Goal: Task Accomplishment & Management: Use online tool/utility

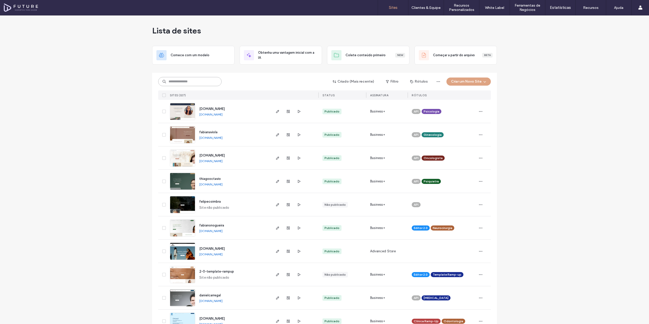
click at [203, 84] on input at bounding box center [189, 81] width 63 height 9
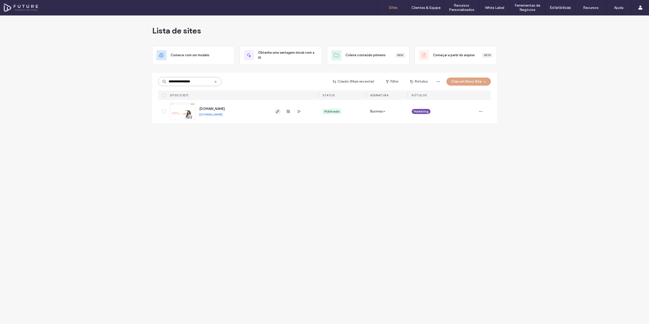
type input "**********"
click at [279, 110] on icon "button" at bounding box center [278, 112] width 4 height 4
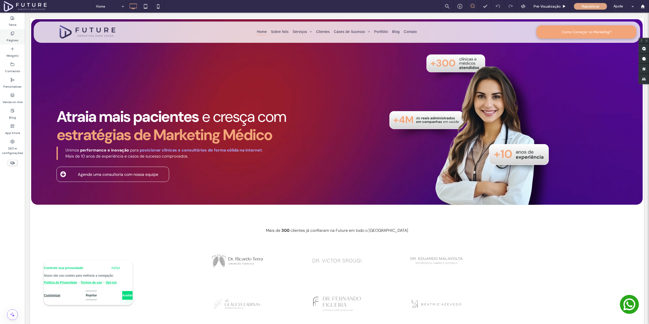
click at [15, 38] on label "Páginas" at bounding box center [13, 39] width 12 height 7
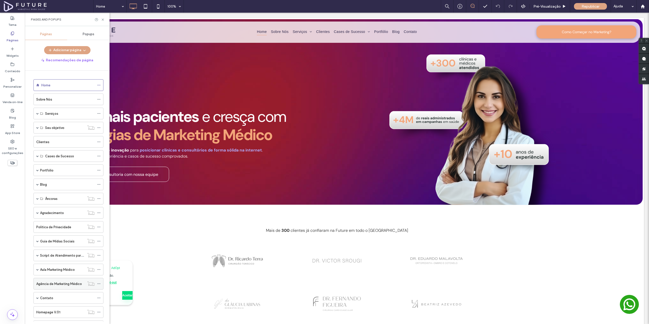
click at [55, 281] on div "Agência de Marketing Médico" at bounding box center [60, 283] width 48 height 11
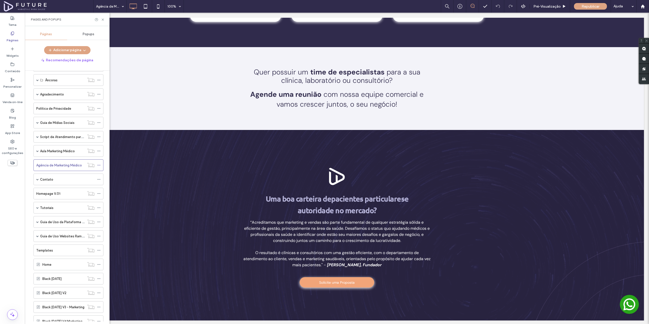
scroll to position [127, 0]
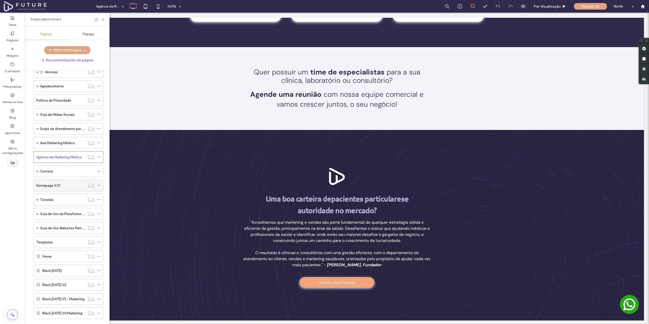
click at [67, 187] on div "Homepage V.01" at bounding box center [60, 185] width 48 height 5
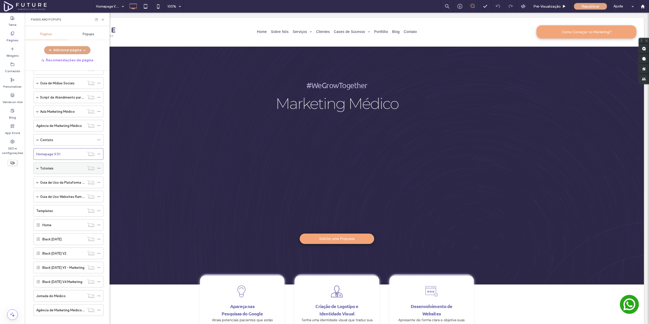
scroll to position [165, 0]
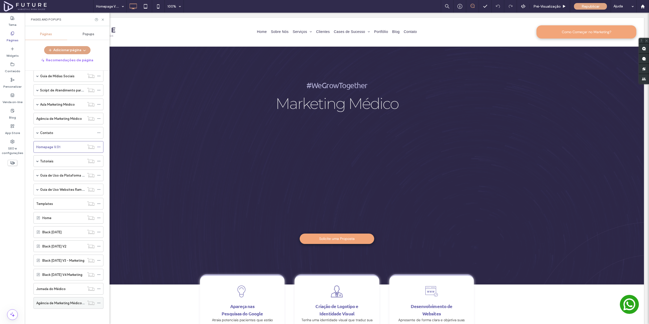
click at [54, 304] on label "Agência de Marketing Médico em [GEOGRAPHIC_DATA]" at bounding box center [79, 303] width 86 height 9
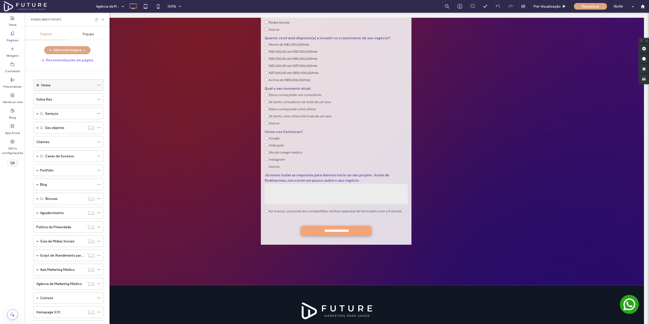
click at [61, 84] on div "Home" at bounding box center [67, 85] width 53 height 5
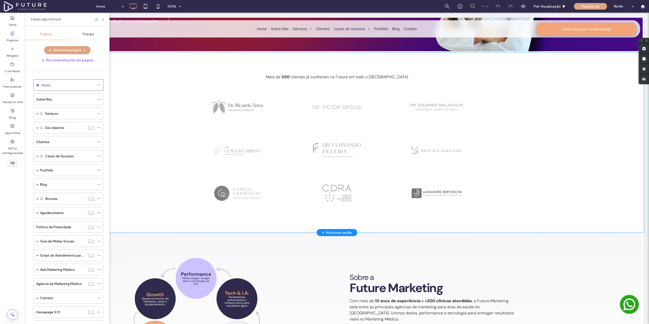
scroll to position [178, 0]
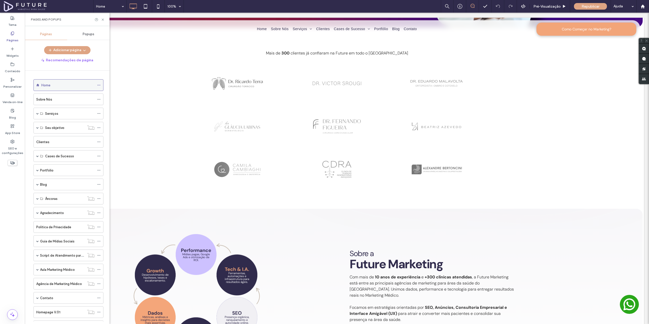
click at [99, 85] on use at bounding box center [98, 85] width 3 height 1
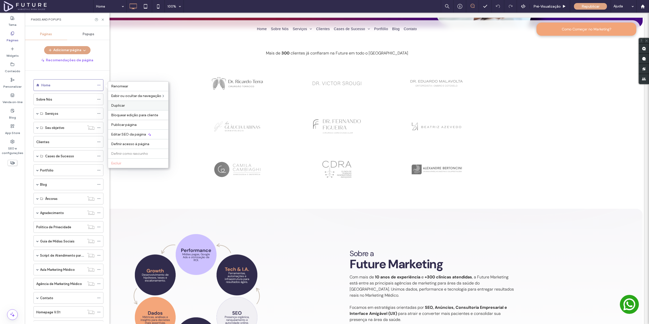
click at [123, 105] on span "Duplicar" at bounding box center [118, 105] width 14 height 4
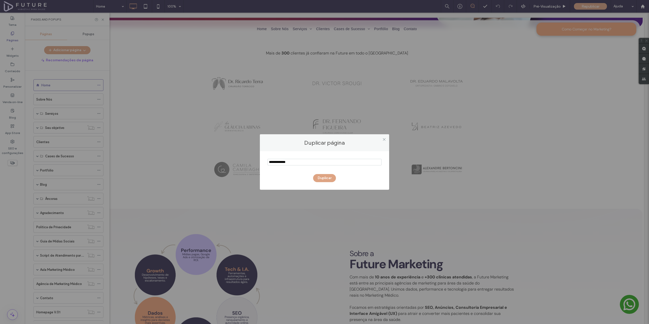
drag, startPoint x: 305, startPoint y: 163, endPoint x: 216, endPoint y: 160, distance: 89.1
click at [220, 161] on div "Duplicar página Duplicar" at bounding box center [324, 162] width 649 height 324
type input "****"
click at [323, 177] on button "Duplicar" at bounding box center [324, 178] width 23 height 8
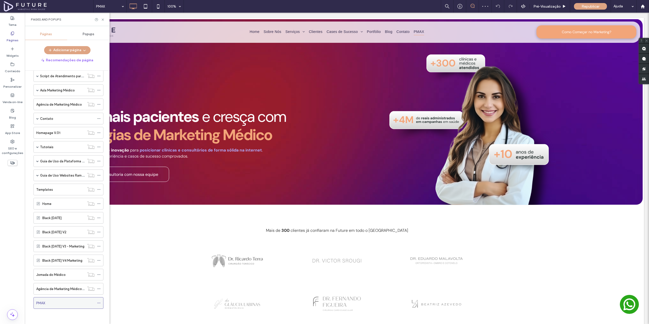
click at [99, 303] on use at bounding box center [98, 303] width 3 height 1
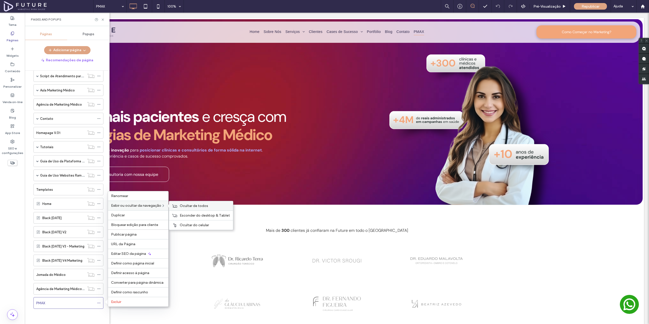
click at [197, 207] on span "Ocultar de todos" at bounding box center [194, 206] width 28 height 4
click at [132, 244] on span "URL da Página" at bounding box center [123, 244] width 24 height 4
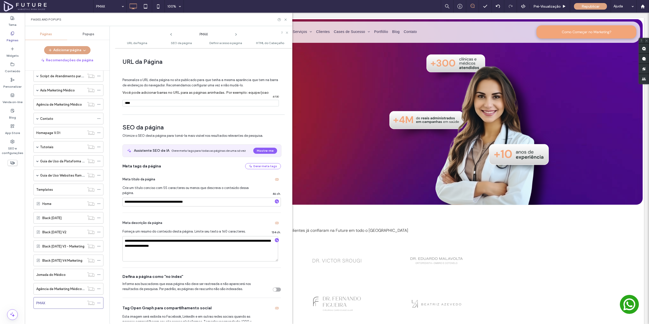
click at [130, 104] on input "notEmpty" at bounding box center [200, 103] width 156 height 7
type input "**********"
drag, startPoint x: 181, startPoint y: 203, endPoint x: 216, endPoint y: 205, distance: 35.5
click at [216, 205] on input "**********" at bounding box center [201, 202] width 158 height 9
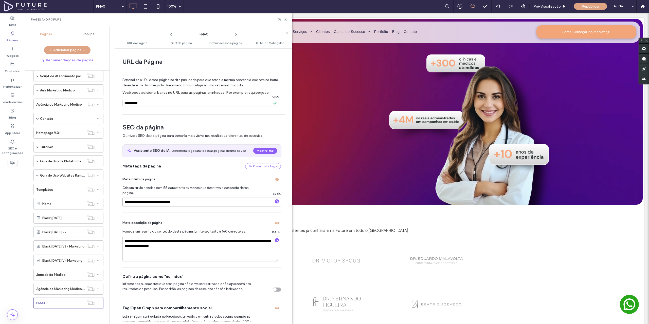
type input "**********"
click at [206, 241] on textarea "**********" at bounding box center [200, 248] width 156 height 25
drag, startPoint x: 154, startPoint y: 246, endPoint x: 177, endPoint y: 244, distance: 23.2
click at [176, 244] on textarea "**********" at bounding box center [200, 248] width 156 height 25
type textarea "**********"
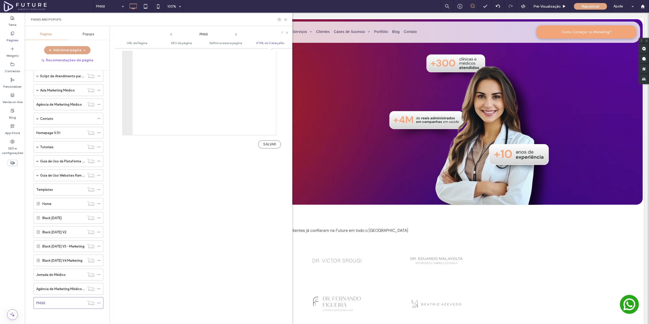
scroll to position [533, 0]
click at [271, 141] on button "SALVAR" at bounding box center [269, 142] width 23 height 8
drag, startPoint x: 286, startPoint y: 19, endPoint x: 270, endPoint y: 11, distance: 18.4
click at [286, 19] on use at bounding box center [286, 20] width 2 height 2
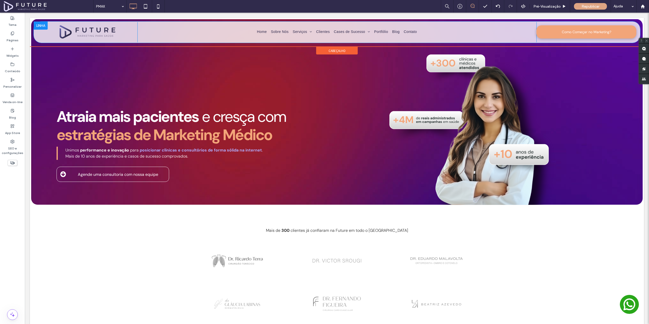
click at [43, 26] on div at bounding box center [41, 26] width 14 height 8
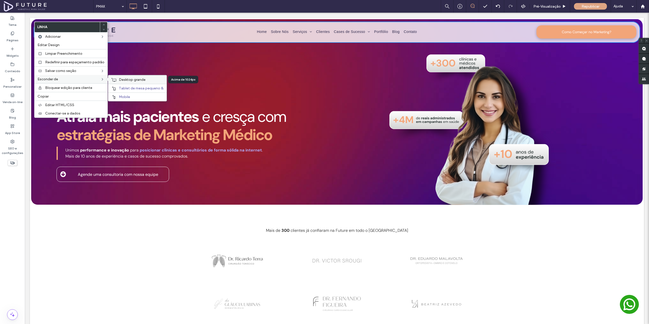
click at [133, 79] on span "Desktop grande" at bounding box center [132, 80] width 27 height 4
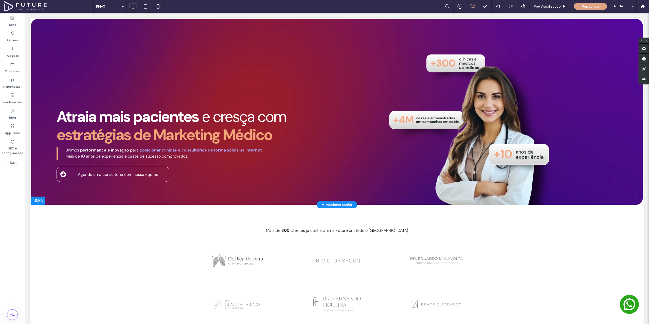
scroll to position [25, 0]
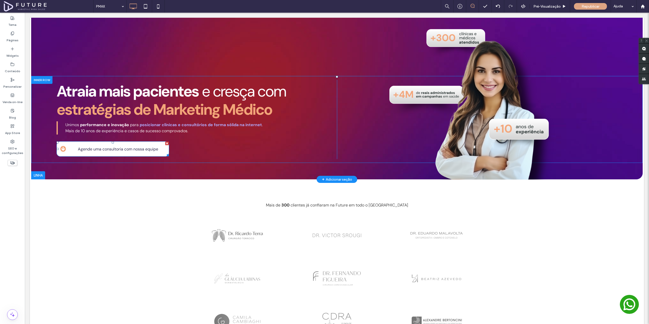
click at [117, 143] on link "Agende uma consultoria com nossa equipe" at bounding box center [113, 148] width 113 height 15
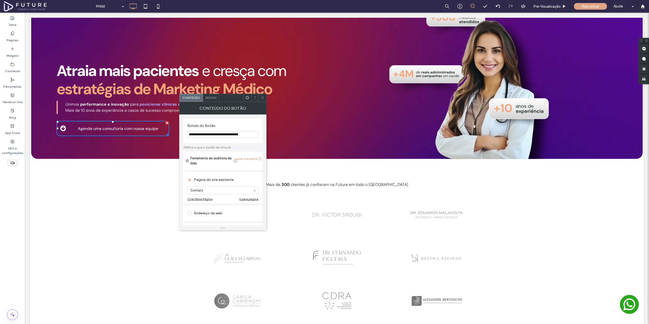
scroll to position [51, 0]
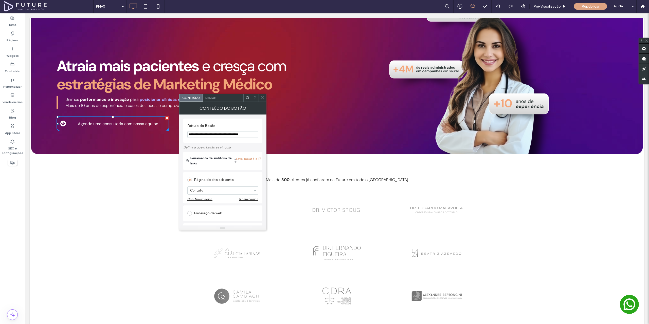
click at [263, 99] on icon at bounding box center [263, 98] width 4 height 4
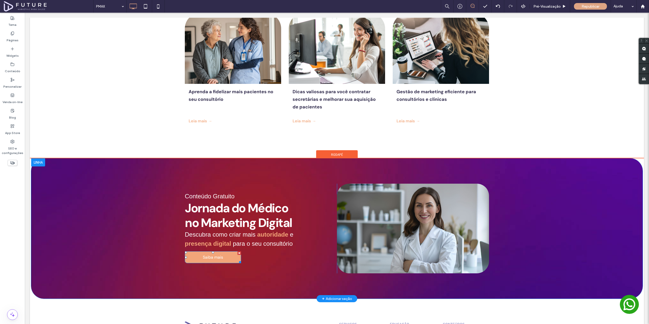
scroll to position [1723, 0]
click at [39, 159] on div at bounding box center [38, 163] width 14 height 8
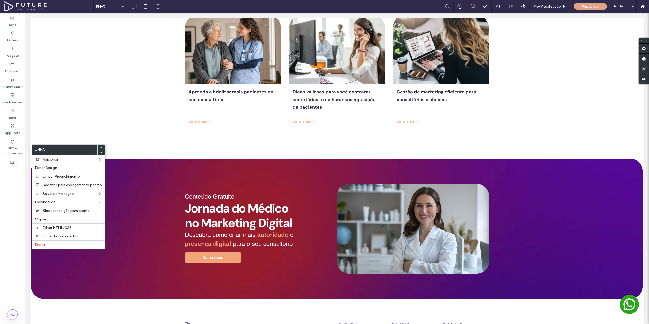
click at [135, 182] on div "Conteúdo Gratuito Jornada do Médico no Marketing Digital Descubra como criar ma…" at bounding box center [337, 229] width 612 height 140
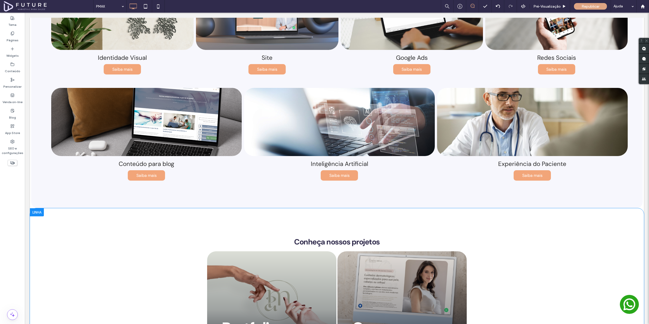
scroll to position [1140, 0]
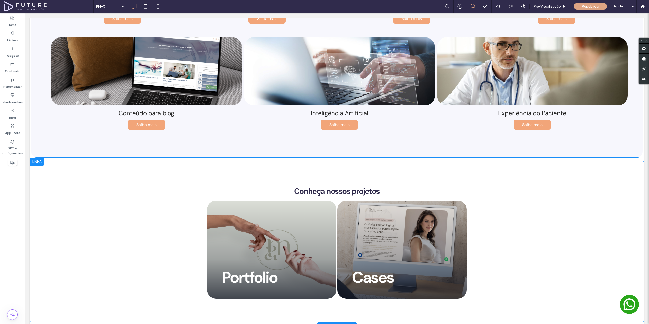
click at [39, 158] on div at bounding box center [37, 162] width 14 height 8
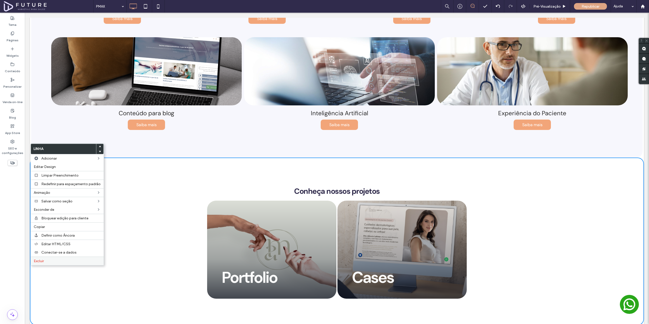
click at [49, 260] on label "Excluir" at bounding box center [67, 261] width 67 height 4
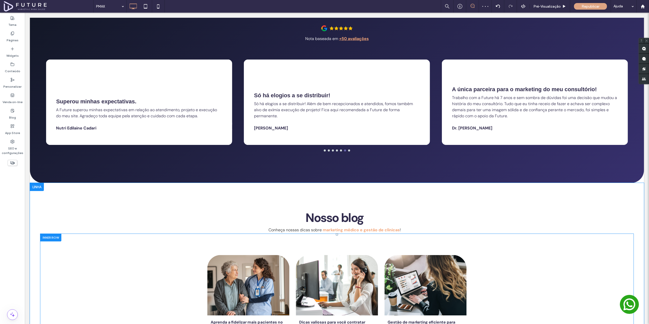
scroll to position [1342, 0]
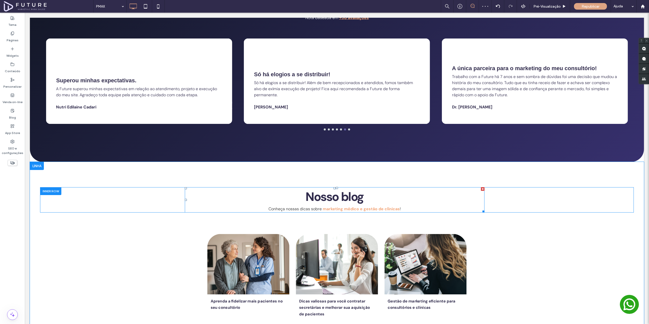
click at [324, 189] on span "Nosso blog" at bounding box center [335, 197] width 58 height 16
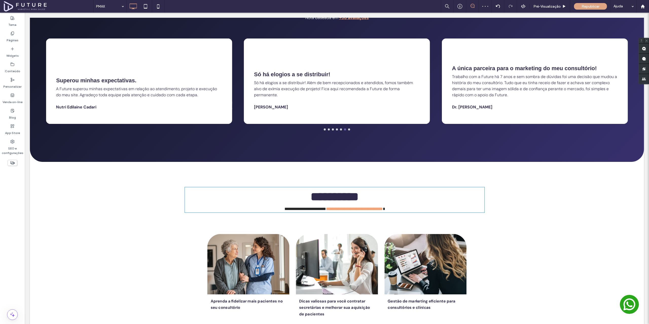
type input "*******"
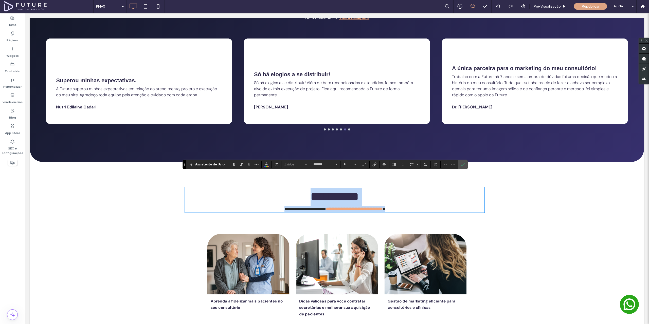
click at [335, 191] on span "**********" at bounding box center [335, 197] width 48 height 12
type input "**"
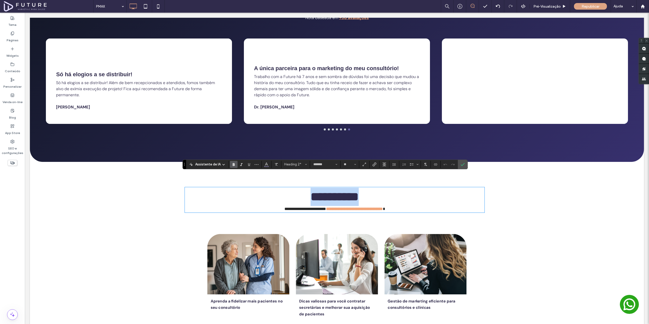
drag, startPoint x: 348, startPoint y: 183, endPoint x: 305, endPoint y: 179, distance: 43.7
click at [305, 188] on h2 "**********" at bounding box center [335, 197] width 300 height 18
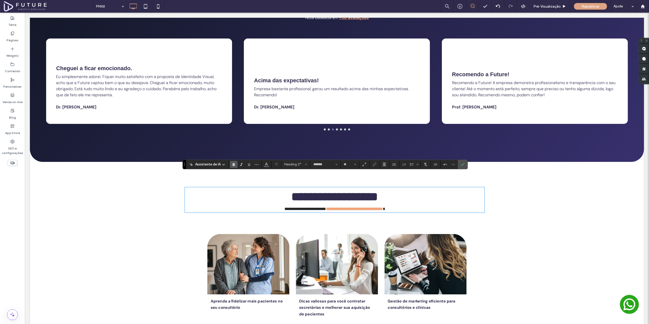
type input "**"
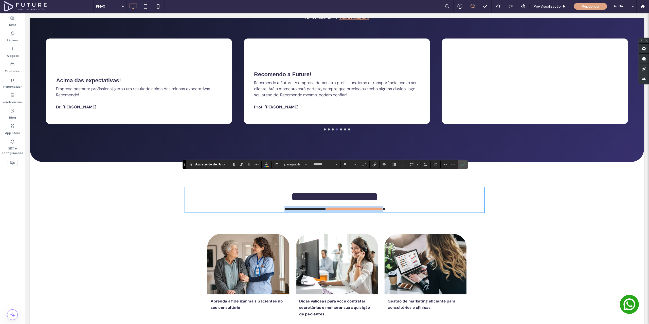
drag, startPoint x: 393, startPoint y: 196, endPoint x: 263, endPoint y: 195, distance: 130.1
click at [263, 206] on p "**********" at bounding box center [335, 209] width 300 height 6
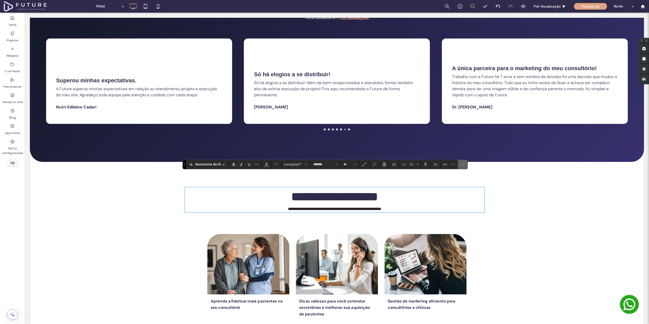
drag, startPoint x: 463, startPoint y: 163, endPoint x: 483, endPoint y: 201, distance: 42.9
click at [463, 163] on icon "Confirmar" at bounding box center [463, 165] width 4 height 4
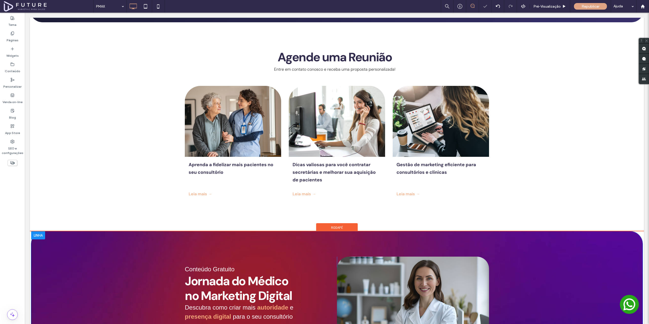
scroll to position [1495, 0]
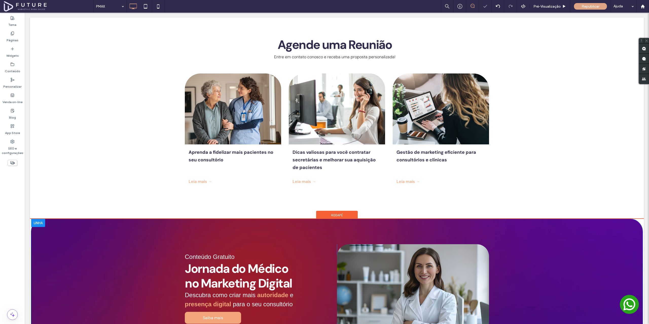
click at [40, 219] on div at bounding box center [38, 223] width 14 height 8
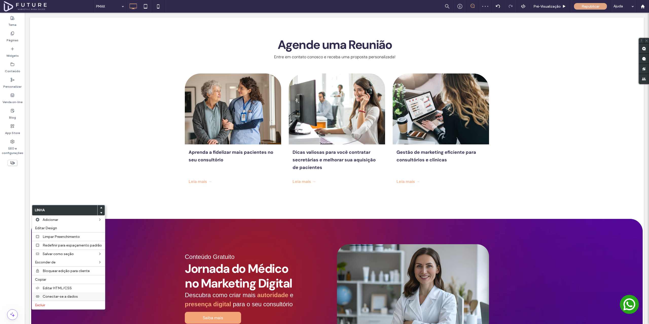
drag, startPoint x: 49, startPoint y: 303, endPoint x: 58, endPoint y: 297, distance: 11.5
click at [49, 304] on label "Excluir" at bounding box center [68, 305] width 67 height 4
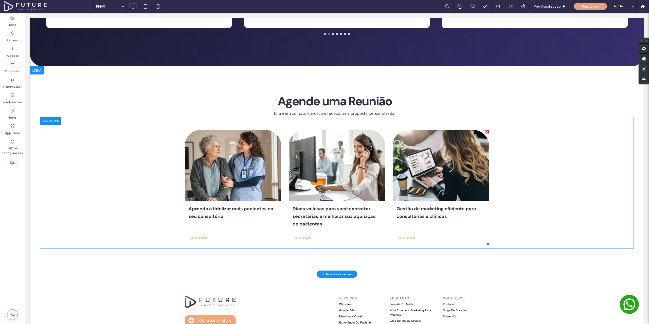
scroll to position [1437, 0]
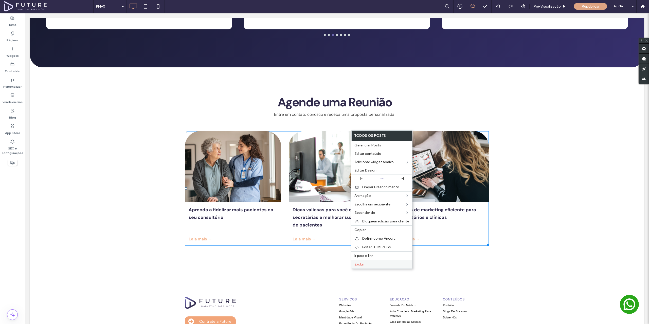
click at [359, 265] on span "Excluir" at bounding box center [360, 264] width 10 height 4
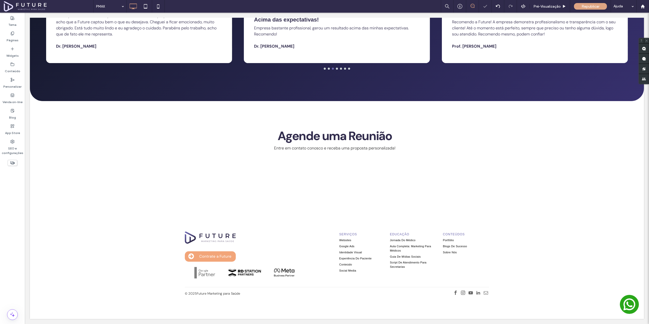
scroll to position [1364, 0]
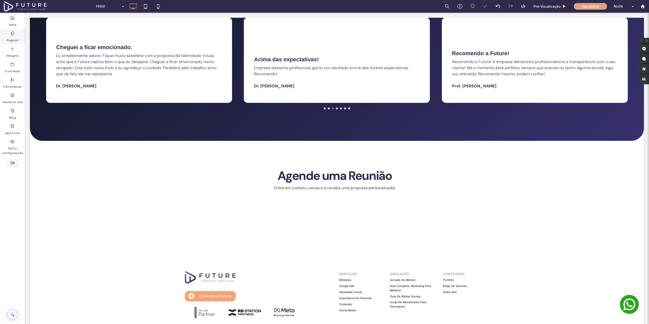
click at [15, 38] on label "Páginas" at bounding box center [13, 39] width 12 height 7
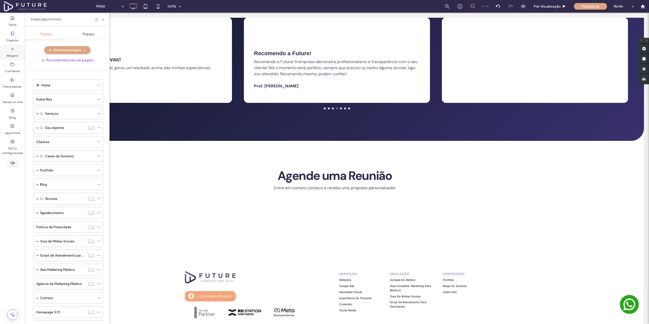
click at [13, 52] on label "Widgets" at bounding box center [12, 54] width 12 height 7
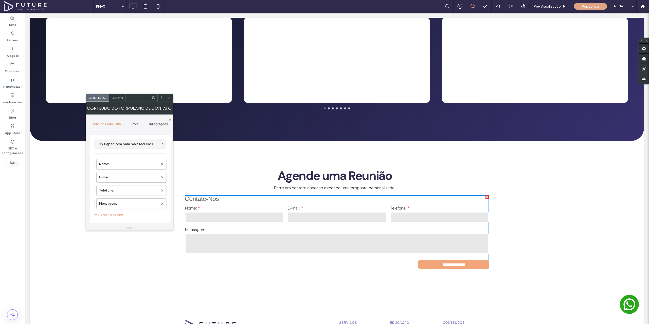
click at [153, 97] on icon at bounding box center [154, 98] width 4 height 4
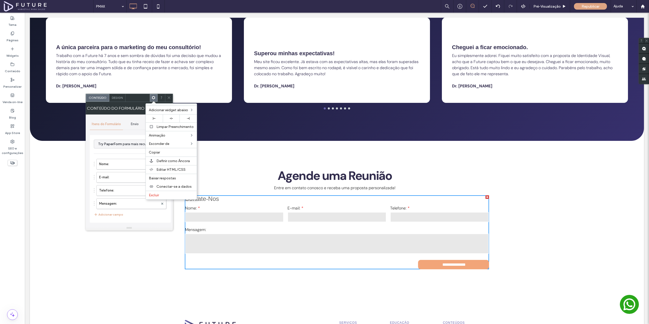
click at [153, 97] on icon at bounding box center [154, 98] width 4 height 4
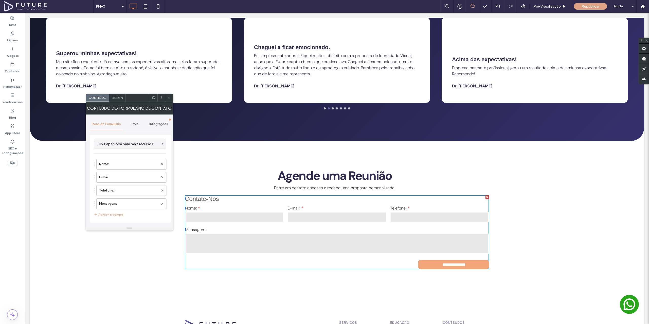
click at [170, 96] on icon at bounding box center [169, 98] width 4 height 4
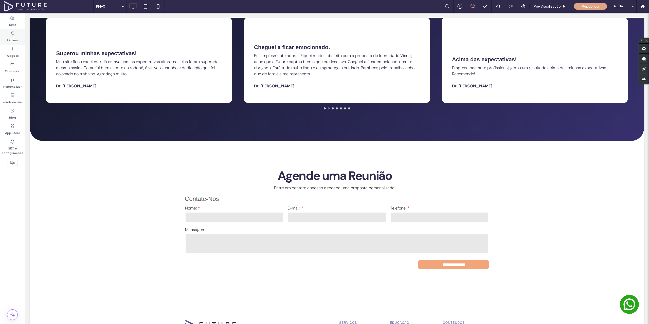
click at [12, 40] on label "Páginas" at bounding box center [13, 39] width 12 height 7
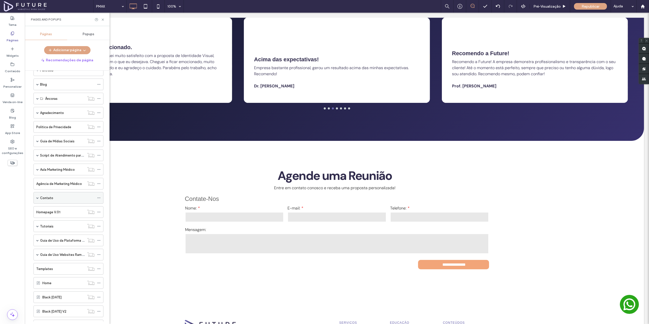
scroll to position [101, 0]
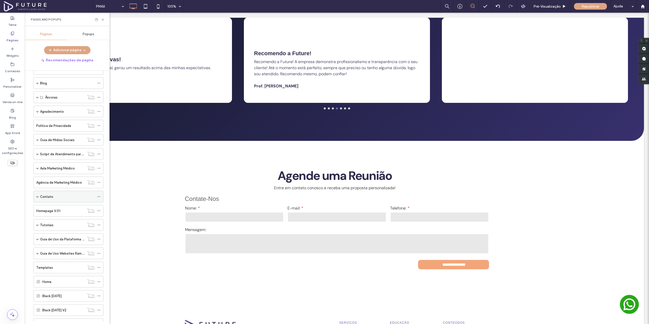
click at [38, 197] on span at bounding box center [37, 197] width 3 height 3
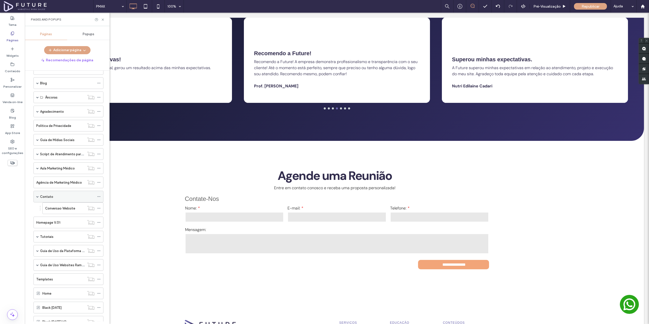
click at [46, 197] on label "Contato" at bounding box center [46, 196] width 13 height 9
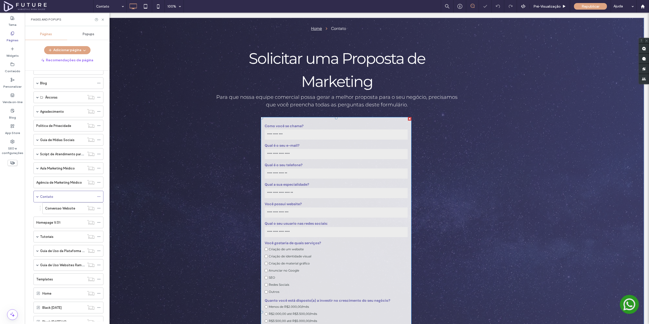
scroll to position [76, 0]
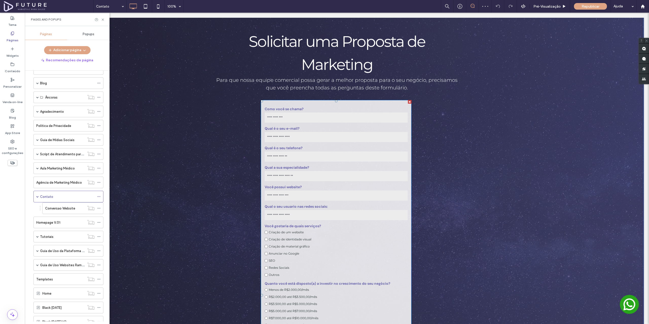
click at [347, 161] on input "tel" at bounding box center [336, 157] width 143 height 10
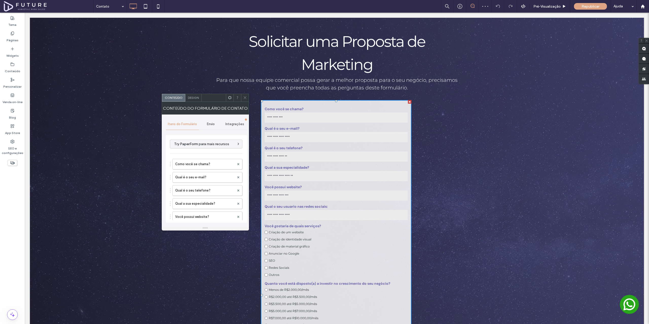
click at [231, 99] on icon at bounding box center [230, 98] width 4 height 4
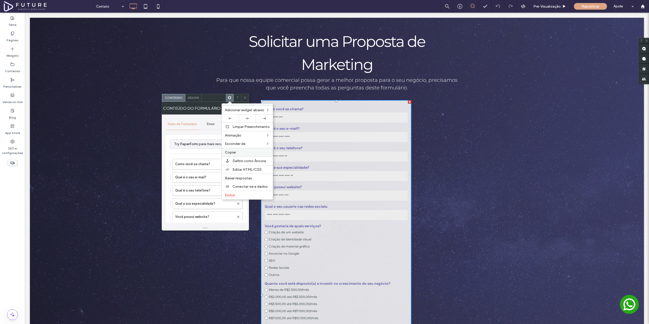
click at [242, 151] on label "Copiar" at bounding box center [247, 152] width 45 height 4
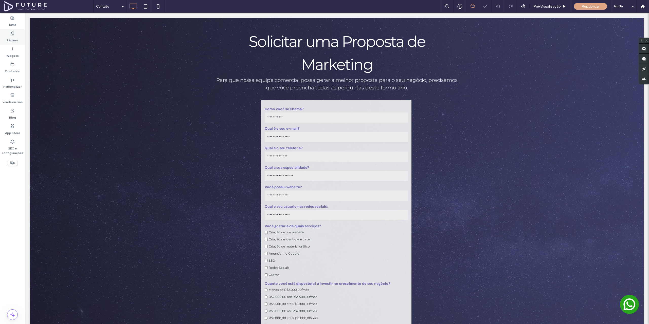
drag, startPoint x: 13, startPoint y: 37, endPoint x: 12, endPoint y: 43, distance: 5.4
click at [13, 37] on label "Páginas" at bounding box center [13, 39] width 12 height 7
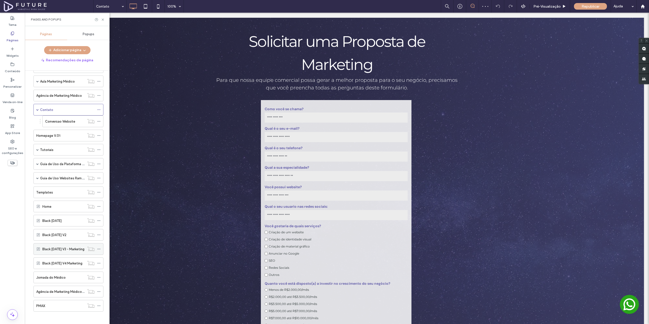
scroll to position [191, 0]
click at [54, 303] on div "PMAX" at bounding box center [60, 303] width 48 height 5
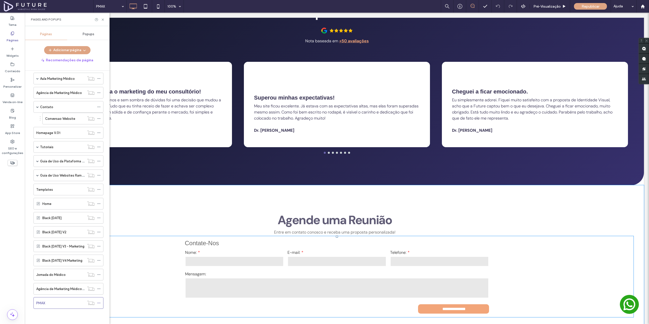
scroll to position [1395, 0]
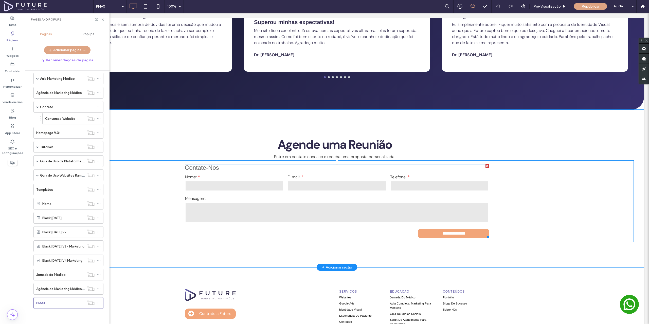
click at [287, 164] on h3 "Contate-nos" at bounding box center [337, 167] width 304 height 7
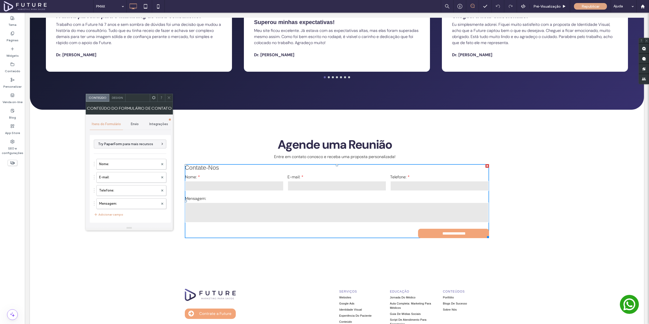
click at [152, 98] on use at bounding box center [153, 97] width 3 height 3
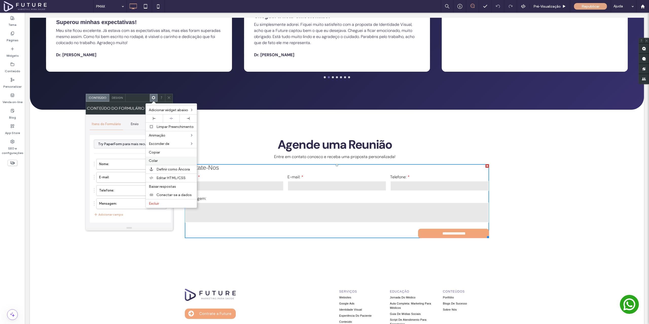
click at [165, 162] on label "Colar" at bounding box center [171, 161] width 45 height 4
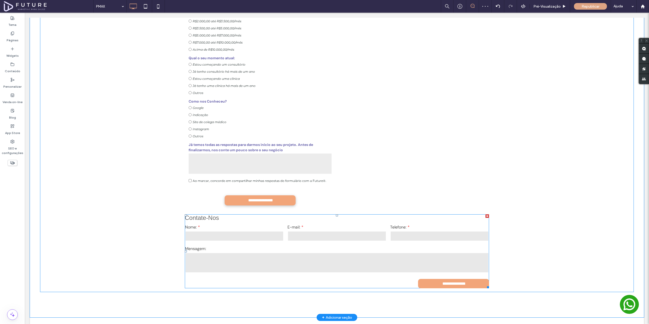
scroll to position [1826, 0]
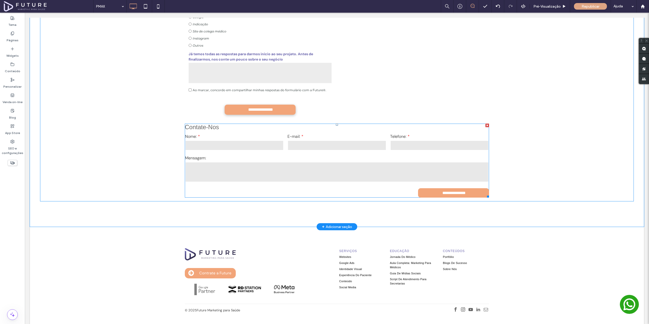
click at [486, 124] on div at bounding box center [488, 126] width 4 height 4
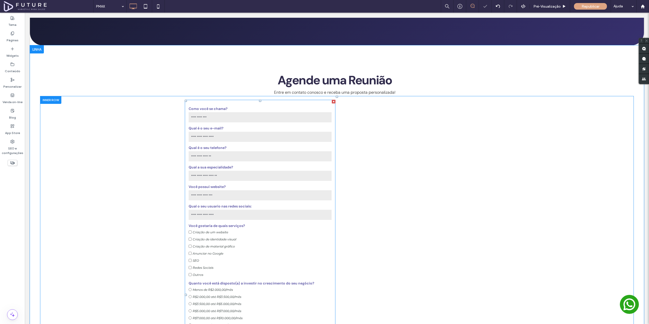
scroll to position [1475, 0]
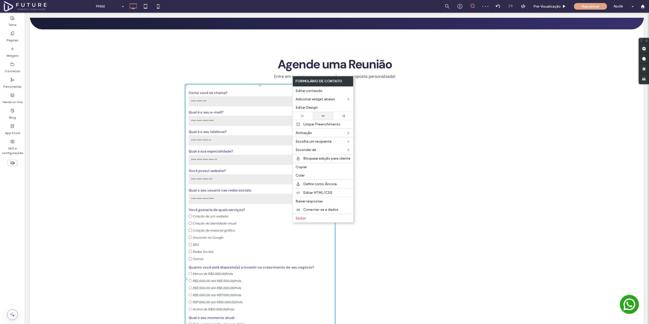
click at [318, 115] on div at bounding box center [322, 115] width 15 height 3
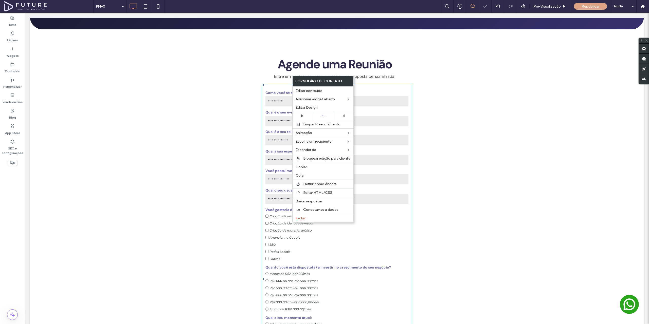
click at [467, 84] on div "Formulário Website | Fale Conosco Como você se chama? Qual é o seu e-mail? Qual…" at bounding box center [337, 279] width 304 height 391
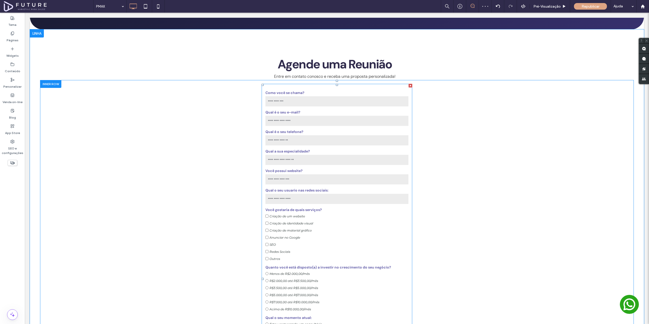
click at [346, 84] on form "Como você se chama? Qual é o seu e-mail? Qual é o seu telefone? Qual a sua espe…" at bounding box center [337, 279] width 151 height 391
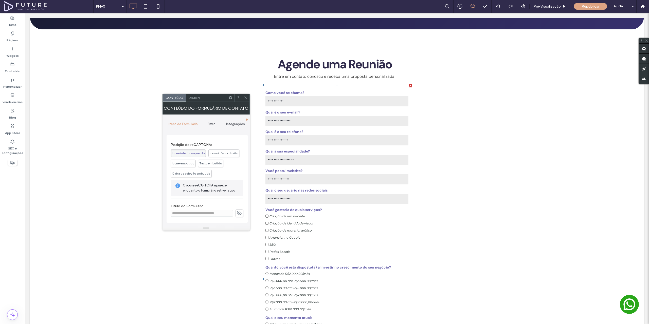
scroll to position [228, 0]
click at [237, 213] on icon at bounding box center [239, 214] width 5 height 6
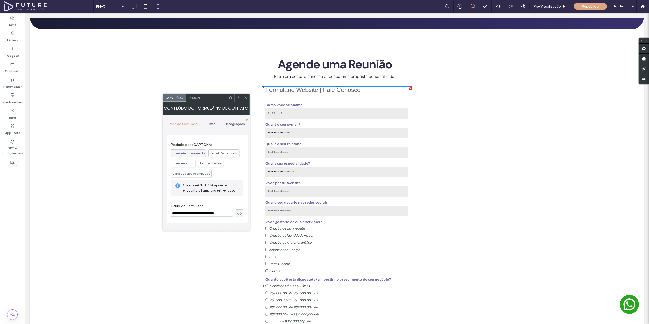
drag, startPoint x: 227, startPoint y: 214, endPoint x: 206, endPoint y: 214, distance: 21.6
click at [204, 214] on input "**********" at bounding box center [202, 213] width 62 height 7
type input "**********"
click at [239, 213] on span at bounding box center [240, 214] width 8 height 8
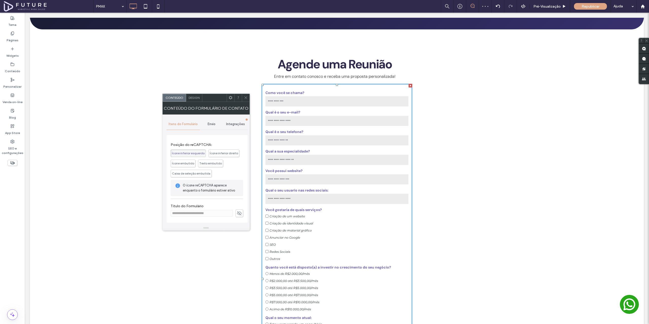
click at [216, 123] on span "Envio" at bounding box center [212, 124] width 8 height 4
click at [199, 149] on label "Nova notificação de envio" at bounding box center [207, 148] width 68 height 10
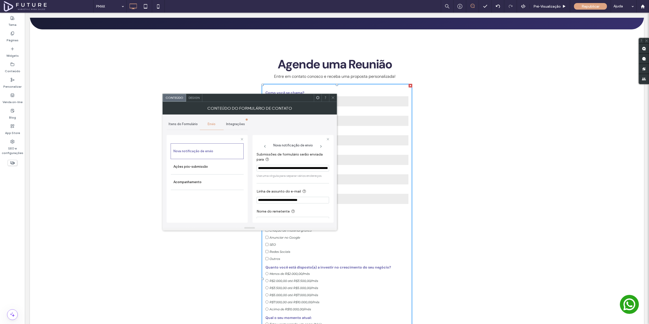
drag, startPoint x: 292, startPoint y: 169, endPoint x: 319, endPoint y: 170, distance: 26.9
click at [319, 170] on input "**********" at bounding box center [293, 168] width 73 height 7
drag, startPoint x: 275, startPoint y: 200, endPoint x: 288, endPoint y: 201, distance: 13.0
click at [288, 201] on input "**********" at bounding box center [293, 200] width 73 height 7
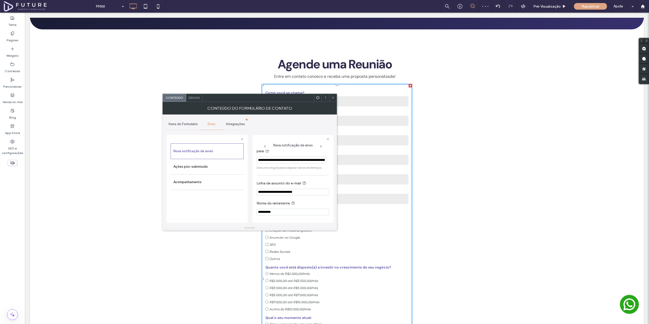
scroll to position [9, 0]
type input "**********"
click at [218, 168] on label "Ações pós-submissão" at bounding box center [207, 167] width 68 height 10
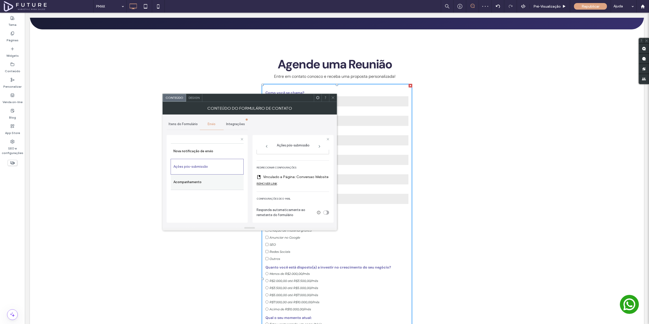
click at [188, 182] on label "Acompanhamento" at bounding box center [207, 182] width 68 height 10
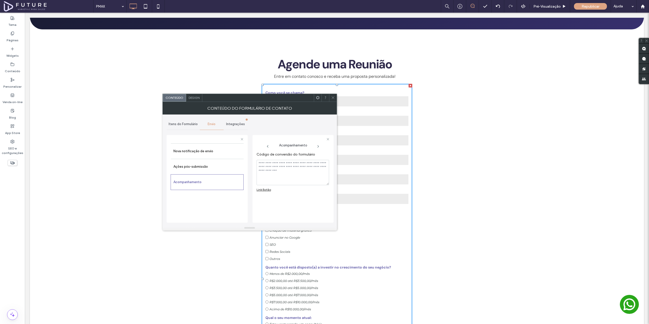
click at [237, 123] on span "Integrações" at bounding box center [235, 124] width 19 height 4
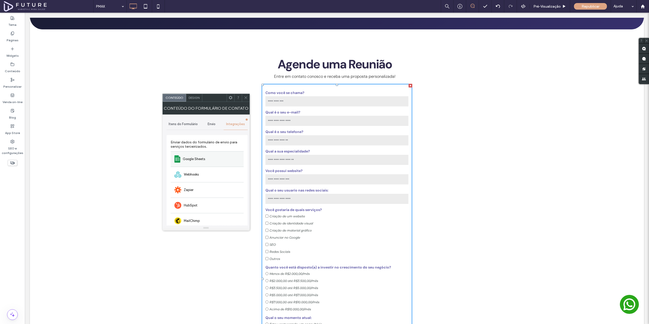
click at [211, 158] on div "Google Sheets" at bounding box center [207, 158] width 73 height 15
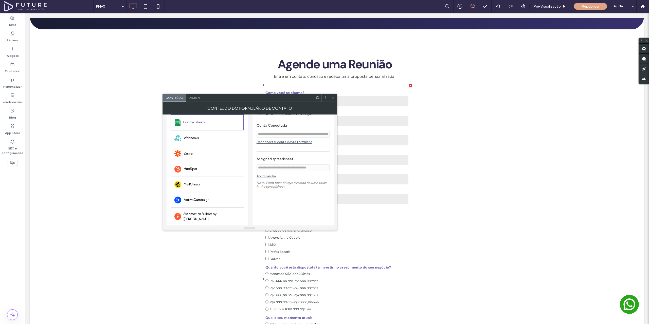
scroll to position [43, 0]
click at [334, 97] on icon at bounding box center [333, 98] width 4 height 4
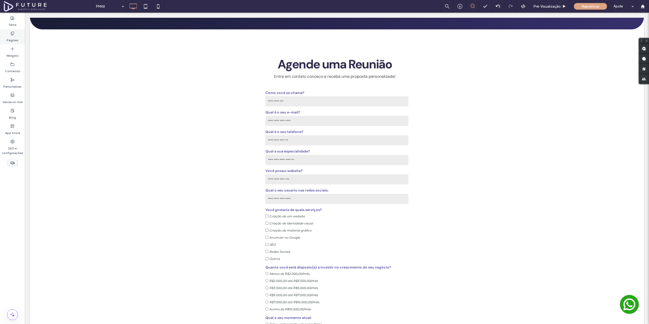
click at [15, 38] on label "Páginas" at bounding box center [13, 39] width 12 height 7
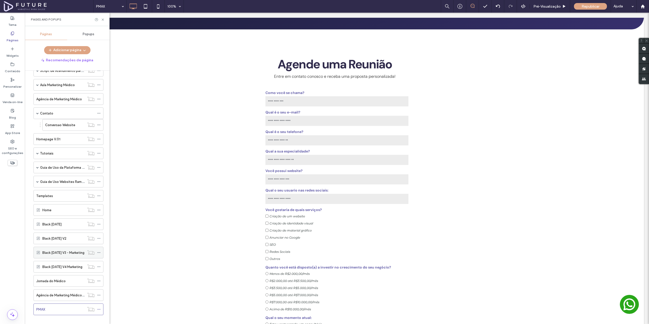
scroll to position [191, 0]
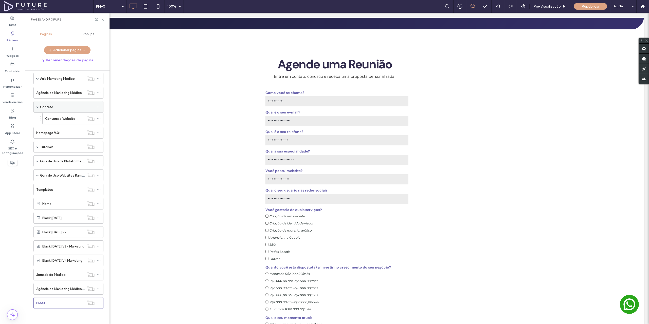
click at [58, 107] on div "Contato" at bounding box center [67, 106] width 55 height 5
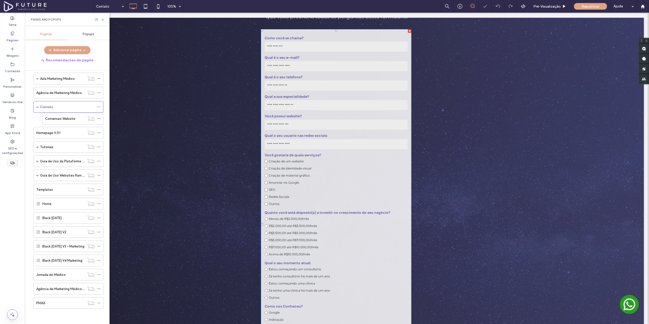
click at [318, 142] on input "text" at bounding box center [336, 144] width 143 height 10
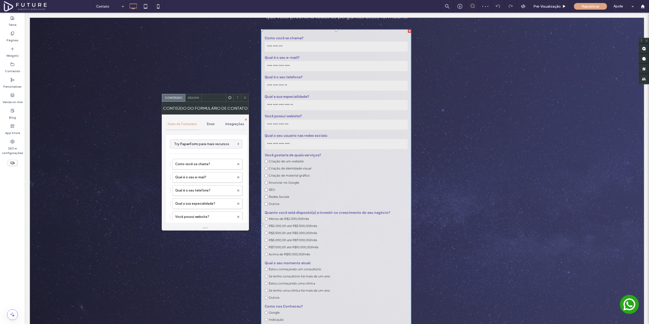
type input "**********"
click at [209, 123] on span "Envio" at bounding box center [211, 124] width 8 height 4
click at [210, 143] on label "Nova notificação de envio" at bounding box center [207, 148] width 68 height 10
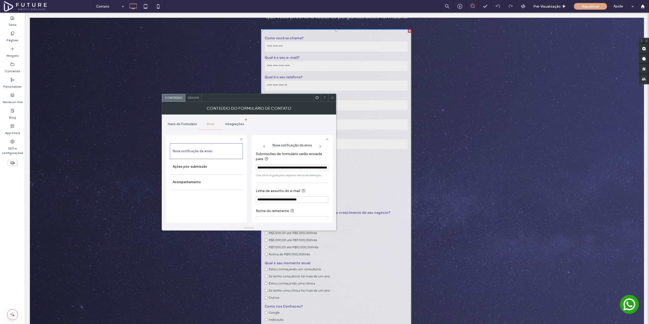
scroll to position [0, 0]
click at [332, 99] on icon at bounding box center [332, 98] width 4 height 4
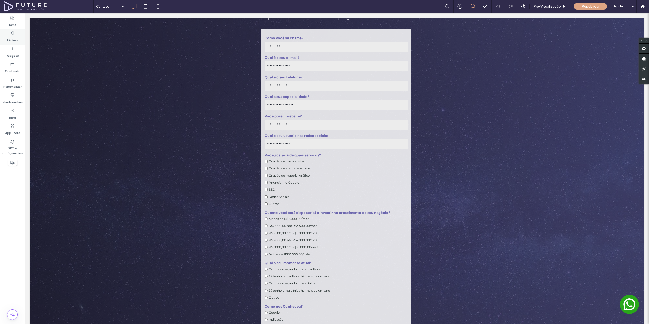
click at [14, 36] on label "Páginas" at bounding box center [13, 39] width 12 height 7
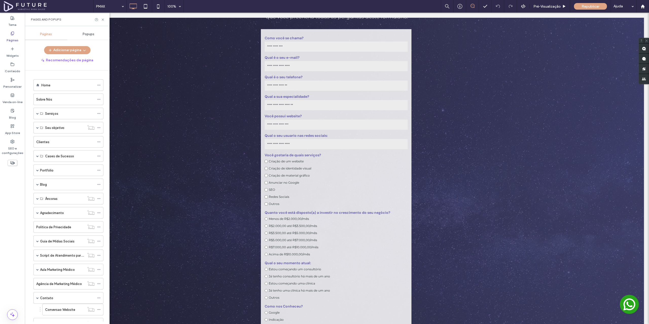
scroll to position [191, 0]
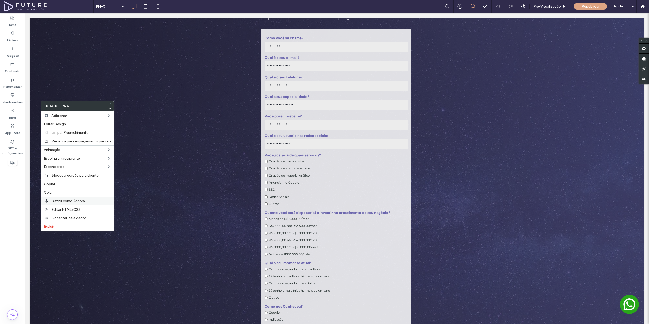
click at [67, 201] on span "Definir como Âncora" at bounding box center [67, 201] width 33 height 4
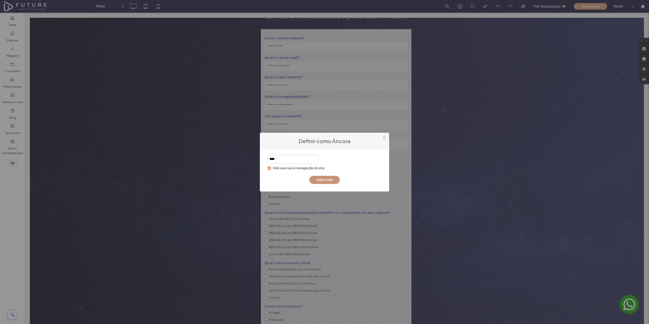
type input "****"
click at [320, 179] on button "Adicionar" at bounding box center [324, 180] width 30 height 8
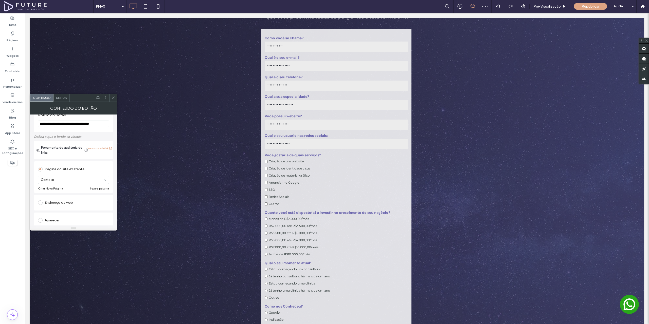
scroll to position [51, 0]
click at [50, 195] on div "Âncora" at bounding box center [73, 198] width 71 height 8
click at [113, 98] on use at bounding box center [113, 98] width 3 height 3
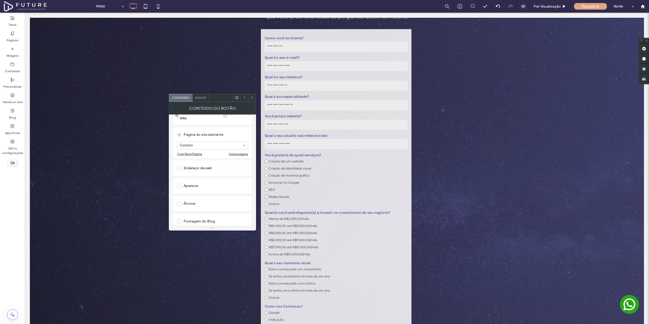
scroll to position [51, 0]
click at [193, 197] on div "Âncora" at bounding box center [212, 198] width 71 height 8
click at [255, 99] on div at bounding box center [252, 98] width 8 height 8
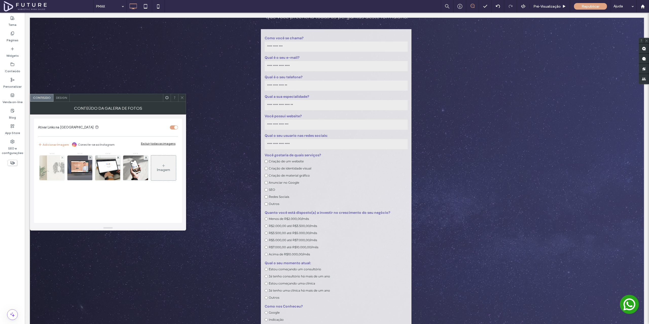
click at [49, 165] on img at bounding box center [52, 168] width 36 height 25
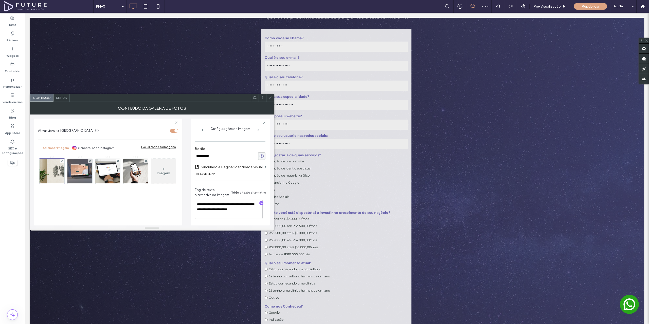
scroll to position [180, 0]
click at [259, 154] on use at bounding box center [261, 155] width 5 height 3
click at [272, 97] on icon at bounding box center [270, 98] width 4 height 4
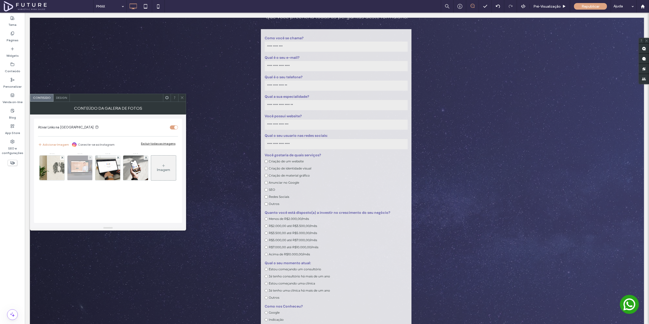
click at [85, 171] on img at bounding box center [80, 168] width 41 height 25
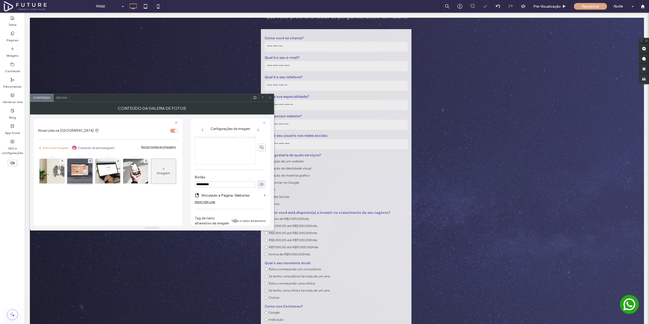
scroll to position [152, 0]
click at [259, 180] on icon at bounding box center [261, 178] width 5 height 6
click at [102, 172] on img at bounding box center [108, 171] width 44 height 25
click at [260, 160] on use at bounding box center [261, 161] width 5 height 3
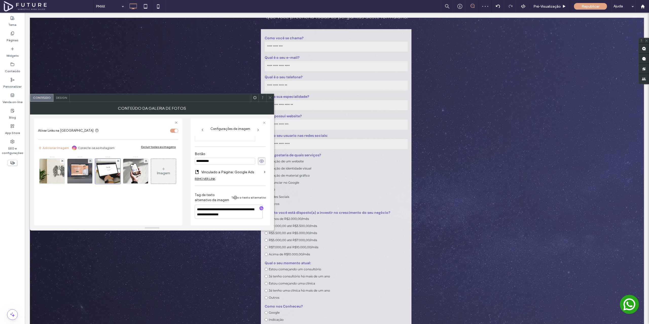
scroll to position [155, 0]
click at [134, 175] on img at bounding box center [135, 171] width 37 height 25
click at [260, 159] on icon at bounding box center [261, 161] width 5 height 6
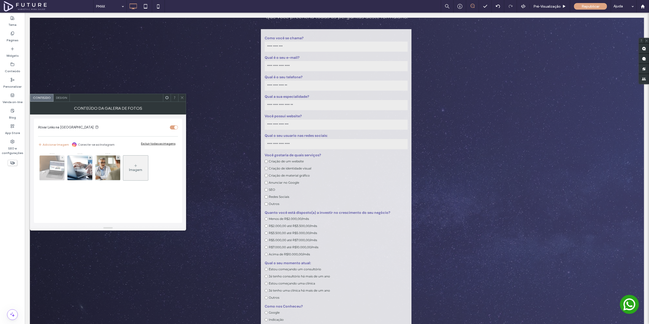
click at [47, 168] on img at bounding box center [52, 168] width 33 height 25
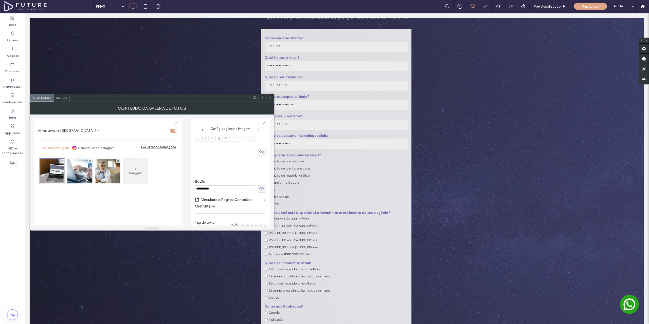
scroll to position [152, 0]
click at [260, 177] on icon at bounding box center [261, 178] width 5 height 6
click at [84, 172] on img at bounding box center [79, 171] width 49 height 25
click at [259, 160] on icon at bounding box center [261, 161] width 5 height 6
click at [109, 172] on img at bounding box center [107, 171] width 37 height 25
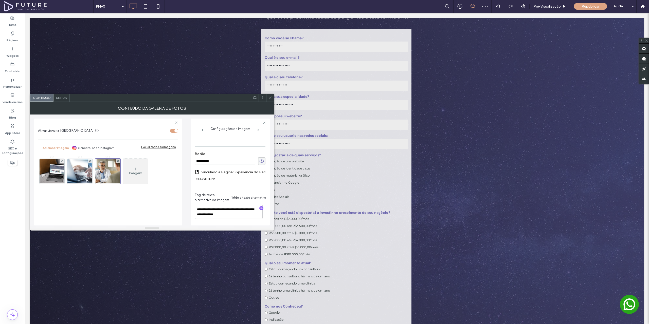
click at [259, 158] on icon at bounding box center [261, 161] width 5 height 6
click at [271, 99] on icon at bounding box center [270, 98] width 4 height 4
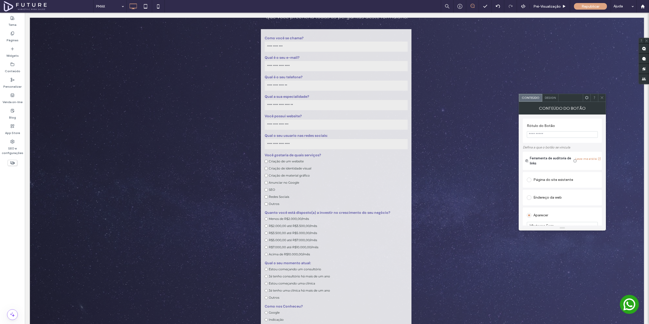
click at [588, 101] on span at bounding box center [587, 98] width 4 height 8
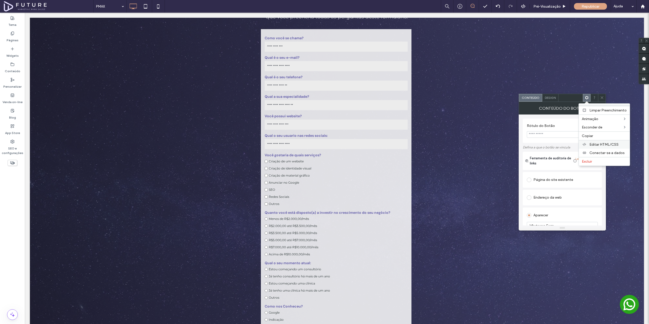
click at [595, 145] on span "Editar HTML/CSS" at bounding box center [604, 145] width 29 height 4
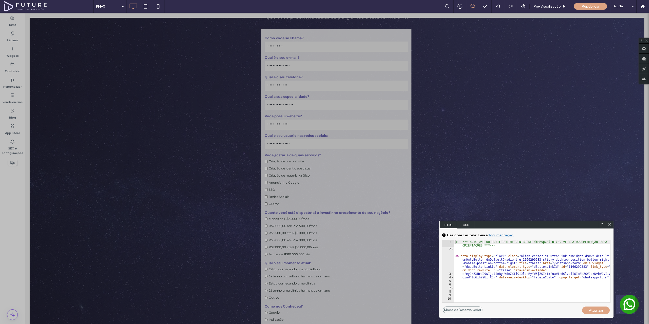
click at [465, 224] on span "CSS" at bounding box center [466, 225] width 18 height 8
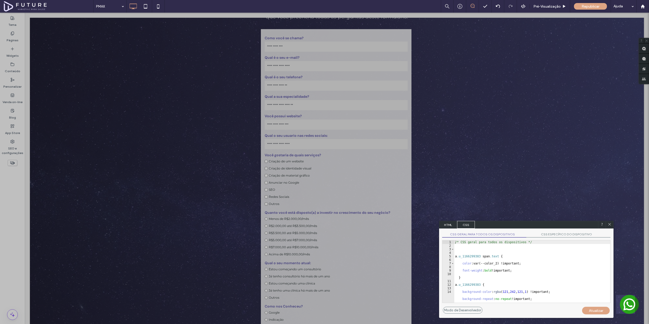
click at [451, 224] on span "HTML" at bounding box center [448, 225] width 18 height 8
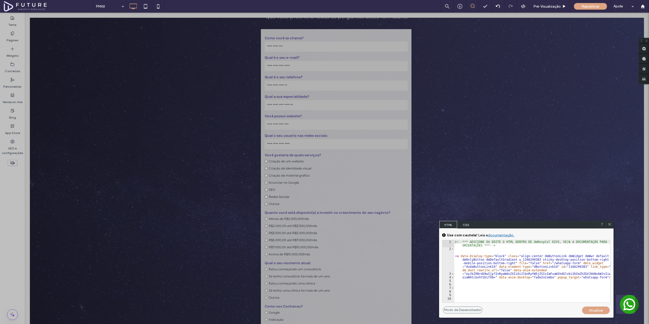
click at [609, 225] on icon at bounding box center [610, 225] width 4 height 4
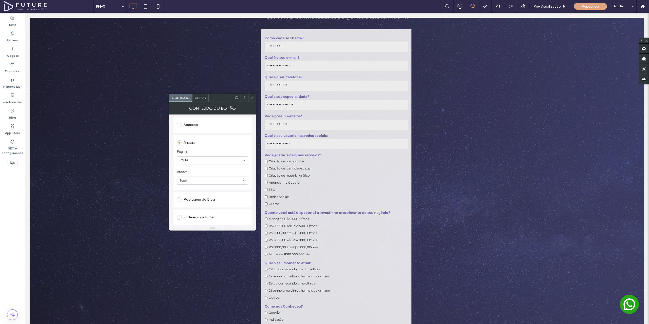
scroll to position [101, 0]
click at [253, 97] on icon at bounding box center [252, 98] width 4 height 4
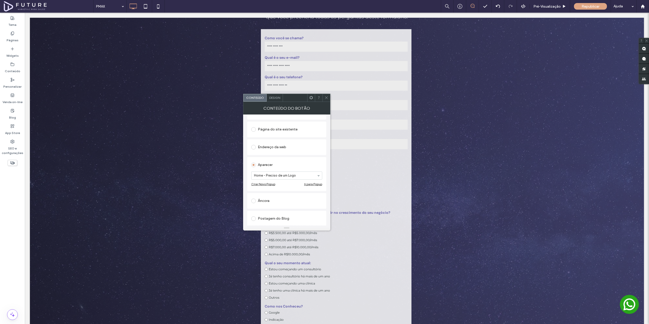
scroll to position [51, 0]
click at [327, 97] on icon at bounding box center [327, 98] width 4 height 4
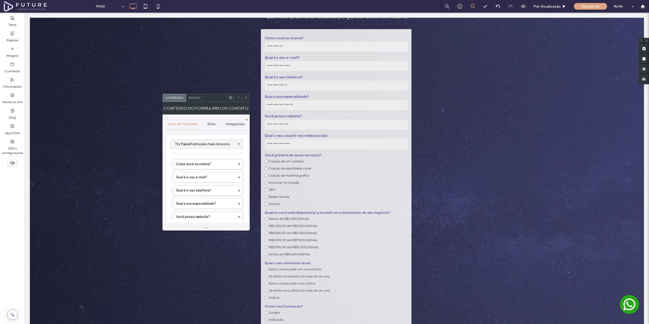
click at [214, 124] on span "Envio" at bounding box center [212, 124] width 8 height 4
click at [237, 123] on span "Integrações" at bounding box center [235, 124] width 19 height 4
click at [216, 157] on div "Google Sheets" at bounding box center [207, 158] width 73 height 15
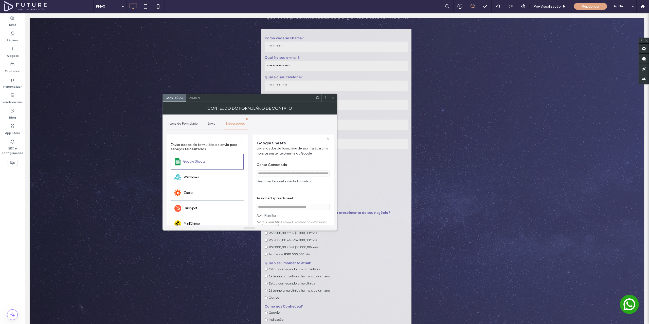
scroll to position [0, 0]
click at [212, 177] on div "Webhooks" at bounding box center [207, 177] width 73 height 15
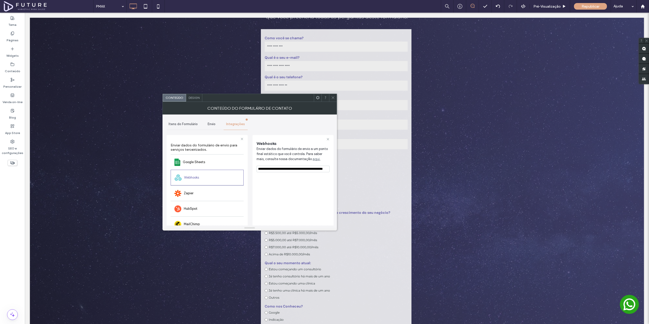
click at [214, 126] on span "Envio" at bounding box center [212, 124] width 8 height 4
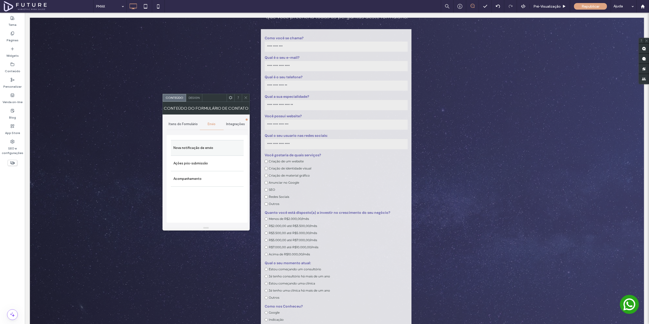
click at [193, 150] on label "Nova notificação de envio" at bounding box center [207, 148] width 68 height 10
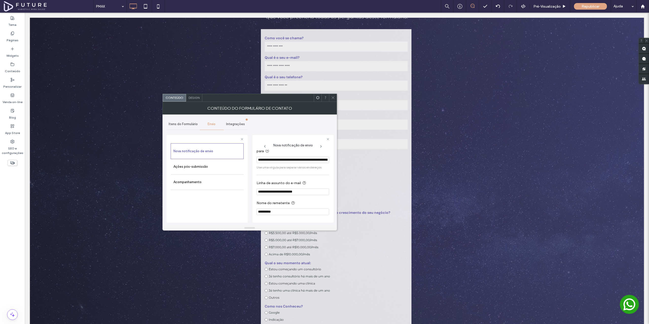
scroll to position [9, 0]
click at [204, 164] on label "Ações pós-submissão" at bounding box center [207, 167] width 68 height 10
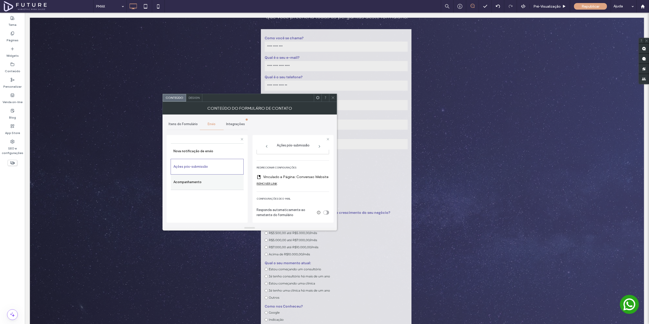
click at [201, 181] on label "Acompanhamento" at bounding box center [207, 182] width 68 height 10
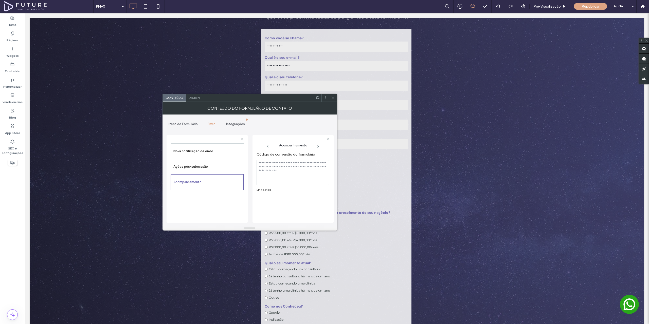
click at [185, 122] on span "Itens do Formulário" at bounding box center [183, 124] width 29 height 4
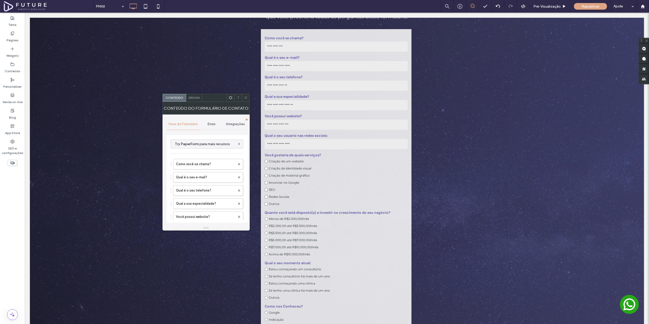
click at [245, 96] on icon at bounding box center [246, 98] width 4 height 4
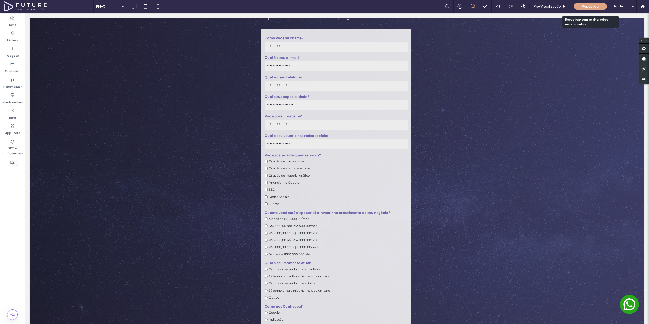
click at [591, 9] on div "Republicar" at bounding box center [590, 6] width 33 height 7
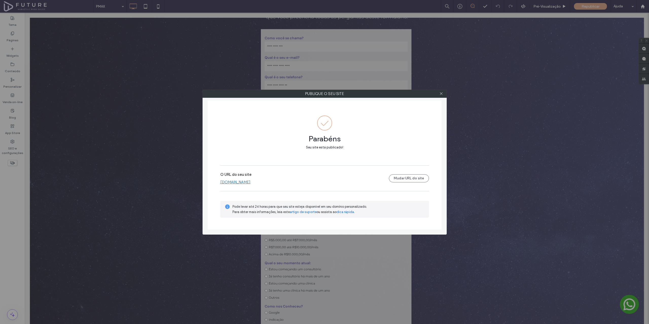
drag, startPoint x: 246, startPoint y: 181, endPoint x: 281, endPoint y: 172, distance: 36.0
click at [441, 94] on icon at bounding box center [441, 94] width 4 height 4
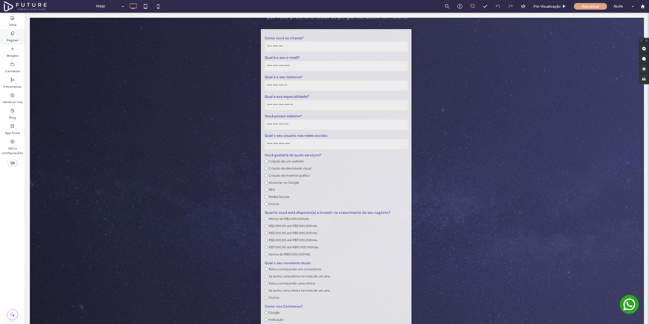
click at [14, 34] on icon at bounding box center [12, 33] width 4 height 4
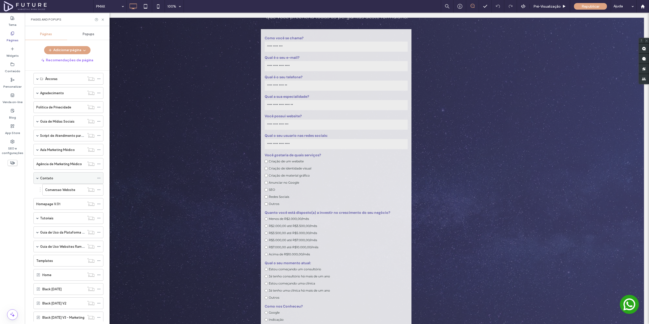
scroll to position [127, 0]
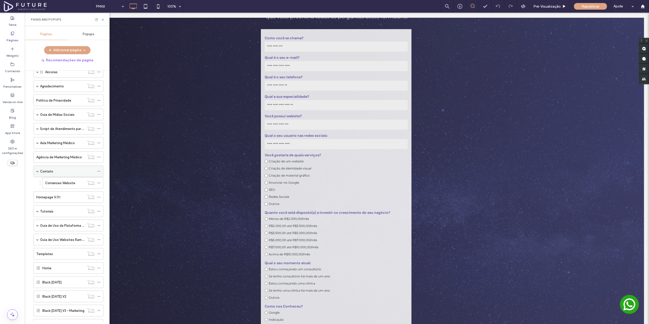
click at [52, 172] on label "Contato" at bounding box center [46, 171] width 13 height 9
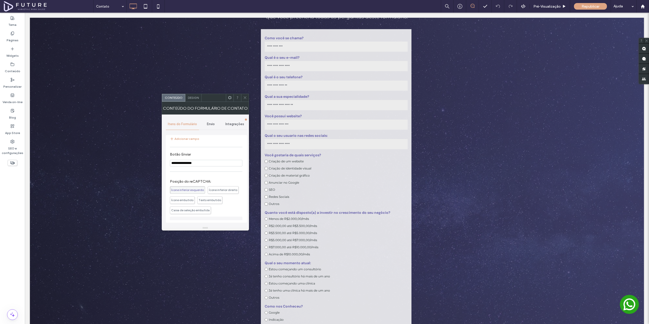
scroll to position [178, 0]
click at [210, 121] on div "Envio" at bounding box center [211, 124] width 24 height 11
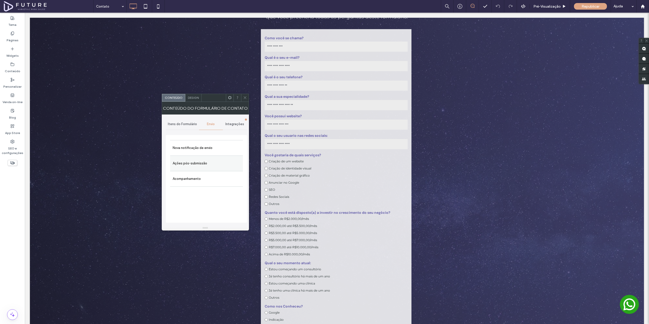
click at [198, 165] on label "Ações pós-submissão" at bounding box center [207, 163] width 68 height 10
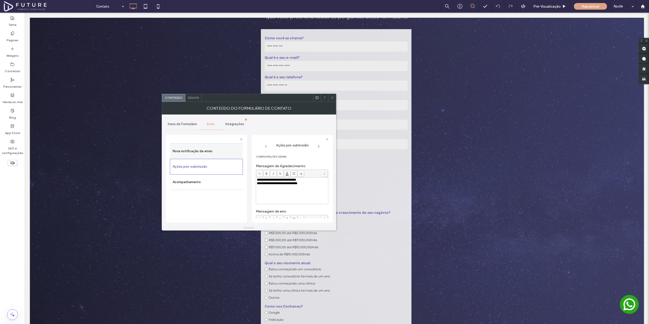
click at [205, 153] on label "Nova notificação de envio" at bounding box center [207, 151] width 68 height 10
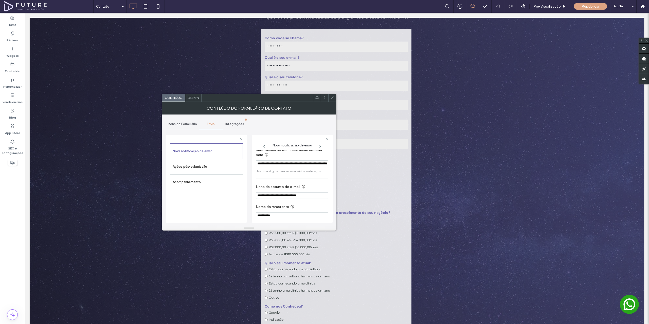
scroll to position [0, 0]
click at [331, 98] on icon at bounding box center [332, 98] width 4 height 4
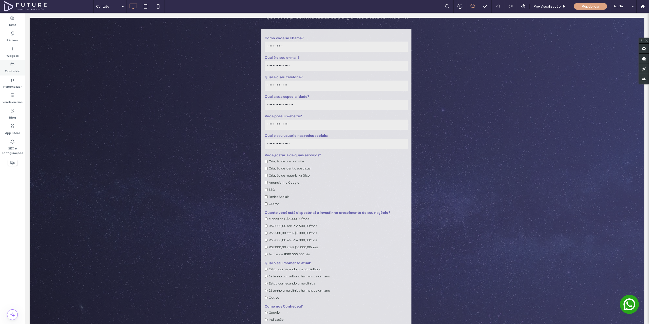
click at [12, 69] on label "Conteúdo" at bounding box center [12, 69] width 15 height 7
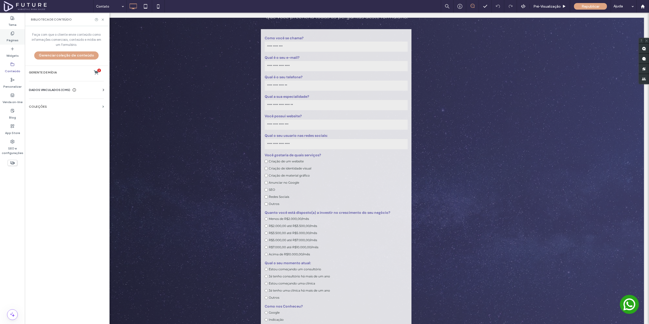
click at [14, 37] on label "Páginas" at bounding box center [13, 39] width 12 height 7
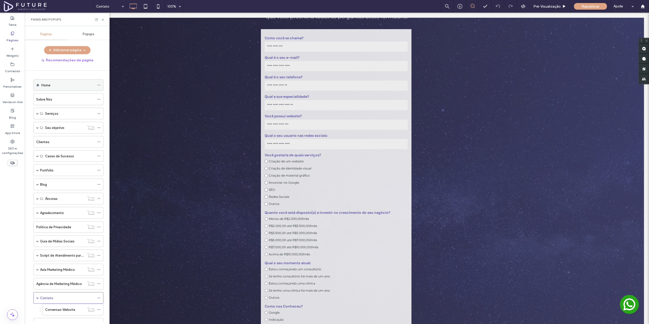
click at [99, 84] on icon at bounding box center [99, 85] width 4 height 4
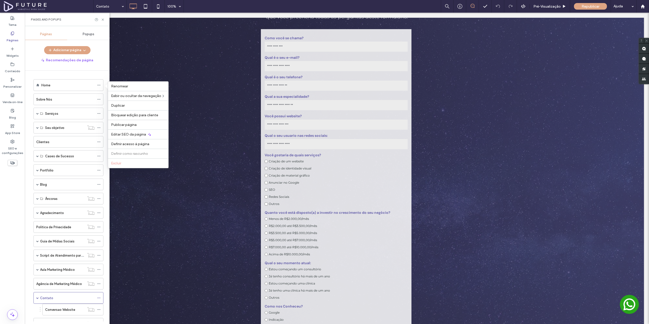
click at [60, 75] on div "Home Sobre Nós Serviços Websites Google Ads Identidade Visual Experiência do Pa…" at bounding box center [70, 196] width 79 height 251
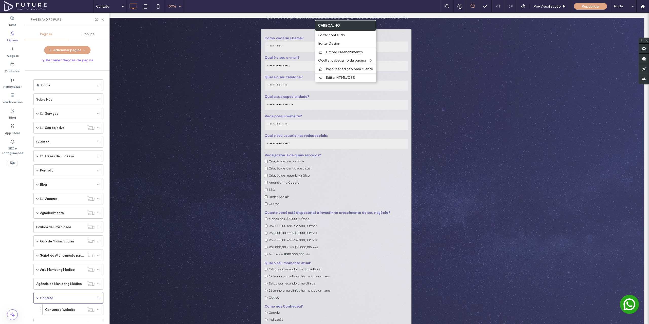
click at [178, 5] on div "100%" at bounding box center [172, 6] width 14 height 13
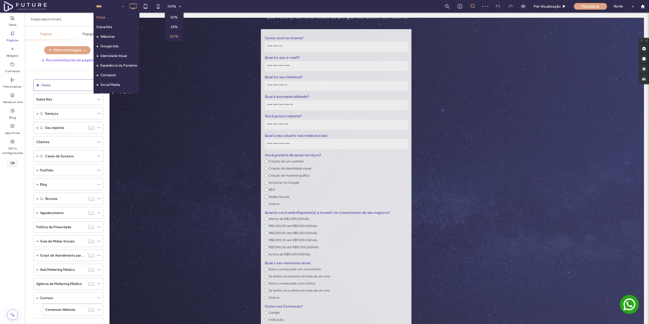
click at [76, 19] on div "Pages and Popups" at bounding box center [67, 19] width 73 height 4
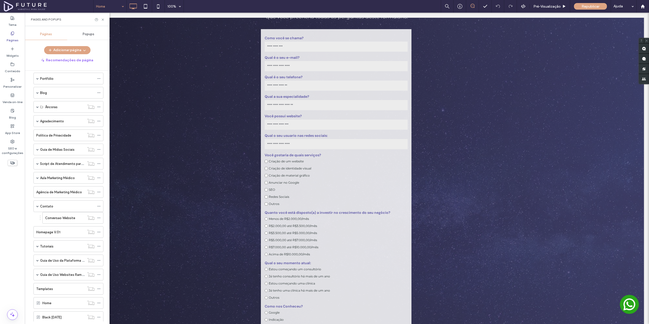
scroll to position [205, 0]
click at [57, 302] on div "form" at bounding box center [67, 303] width 53 height 5
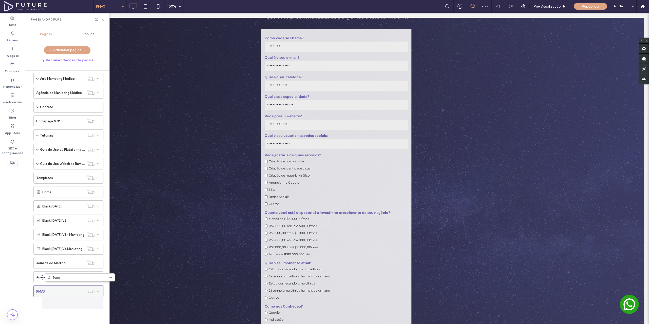
scroll to position [191, 0]
drag, startPoint x: 47, startPoint y: 305, endPoint x: 54, endPoint y: 301, distance: 7.8
click at [37, 291] on span at bounding box center [37, 291] width 3 height 3
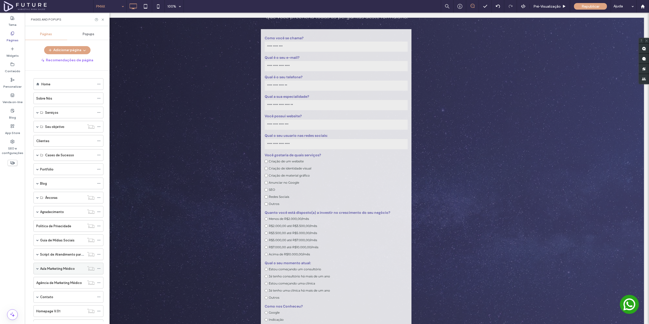
scroll to position [0, 0]
click at [75, 49] on button "Adicionar página" at bounding box center [67, 50] width 46 height 8
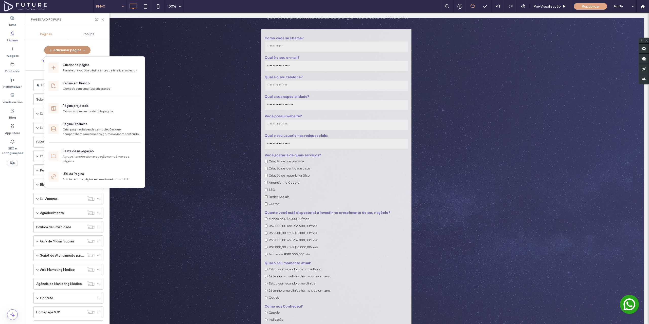
click at [80, 49] on button "Adicionar página" at bounding box center [67, 50] width 46 height 8
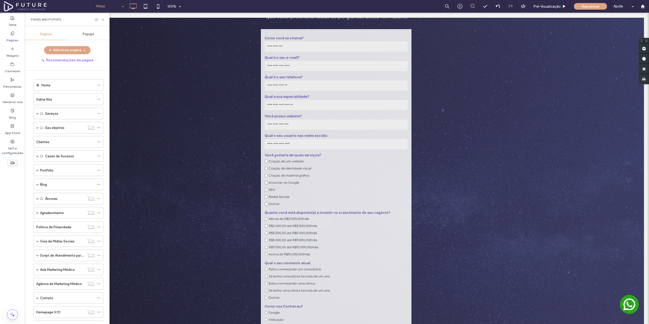
click at [11, 162] on icon at bounding box center [13, 163] width 6 height 6
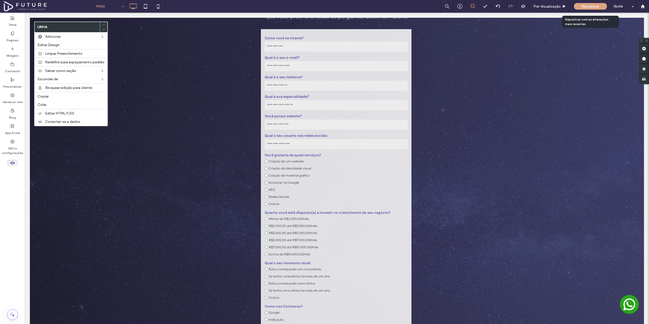
click at [590, 8] on span "Republicar" at bounding box center [591, 6] width 18 height 4
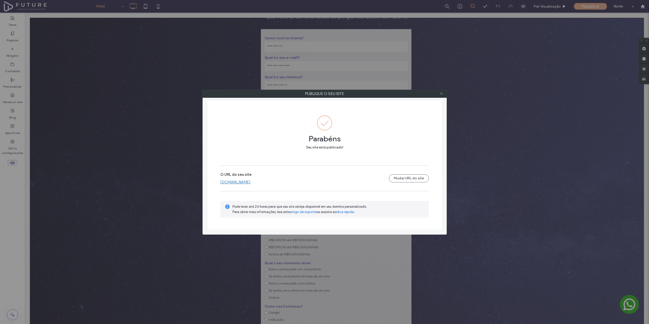
click at [440, 93] on icon at bounding box center [441, 94] width 4 height 4
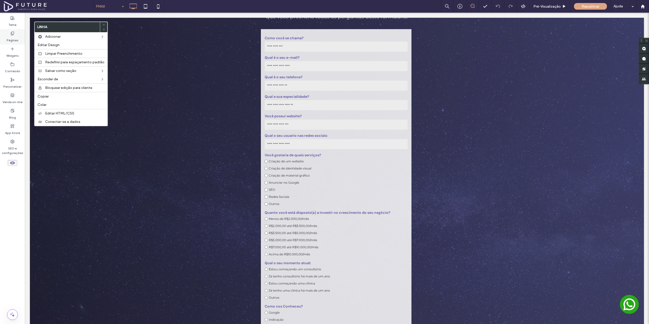
click at [12, 38] on label "Páginas" at bounding box center [13, 39] width 12 height 7
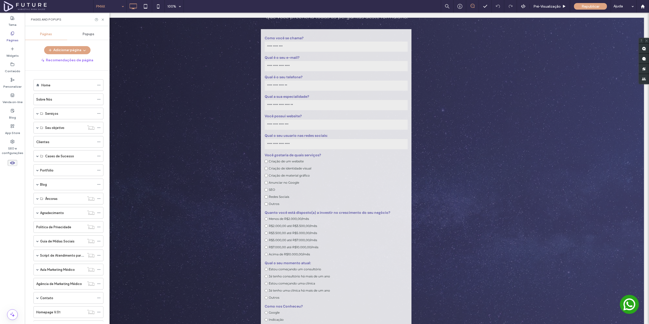
click at [214, 10] on div "PMAX 100% Pré-Visualizaçāo Republicar Ajuda" at bounding box center [371, 6] width 556 height 13
click at [101, 20] on icon at bounding box center [103, 20] width 4 height 4
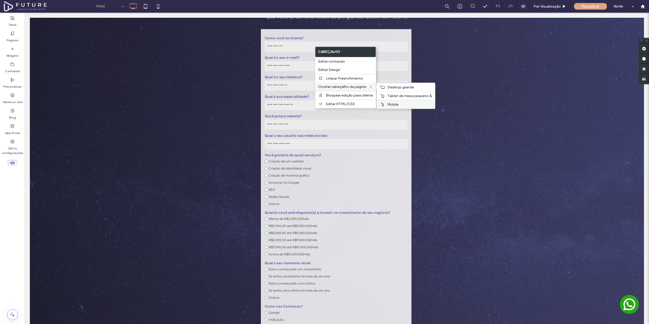
click at [395, 104] on span "Mobile" at bounding box center [392, 104] width 11 height 4
click at [392, 96] on span "Tablet de mesa pequeno &" at bounding box center [409, 96] width 45 height 4
click at [390, 88] on span "Desktop grande" at bounding box center [400, 87] width 27 height 4
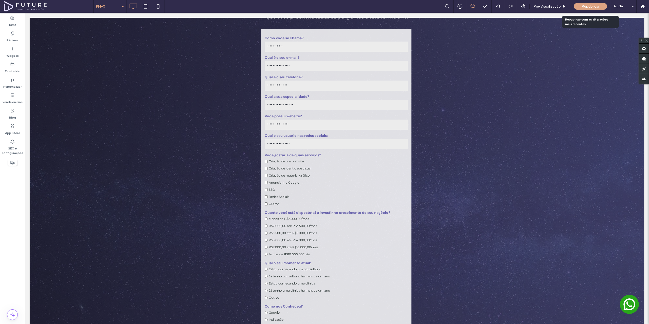
click at [593, 4] on div "Republicar" at bounding box center [590, 6] width 33 height 7
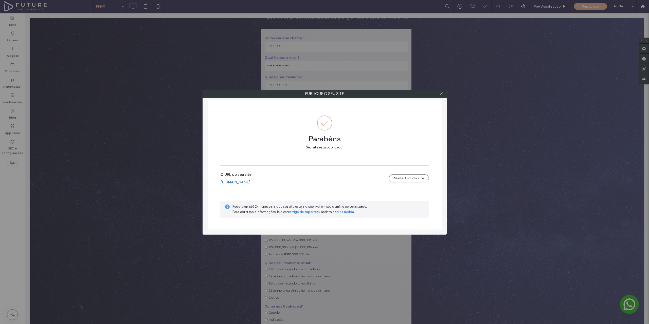
drag, startPoint x: 254, startPoint y: 182, endPoint x: 340, endPoint y: 146, distance: 93.1
click at [442, 94] on icon at bounding box center [441, 94] width 4 height 4
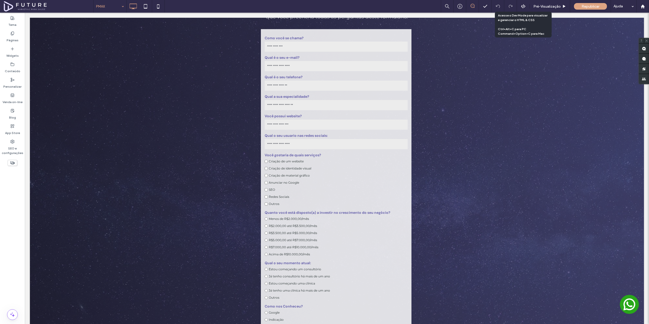
drag, startPoint x: 526, startPoint y: 7, endPoint x: 520, endPoint y: 8, distance: 5.6
click at [525, 7] on div at bounding box center [523, 6] width 12 height 5
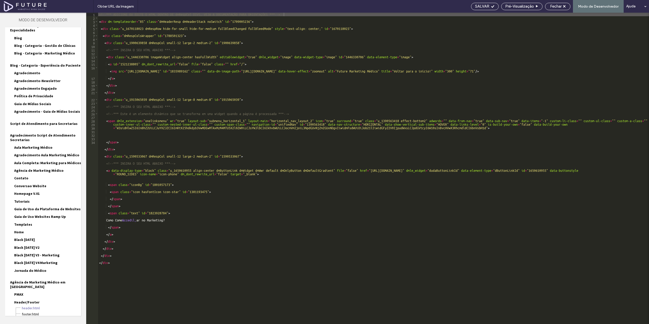
scroll to position [421, 0]
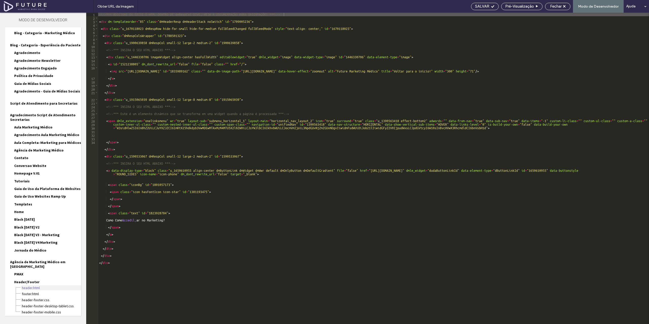
click at [32, 286] on span "header.html" at bounding box center [52, 288] width 60 height 5
click at [54, 298] on span "header-footer.css" at bounding box center [52, 300] width 60 height 5
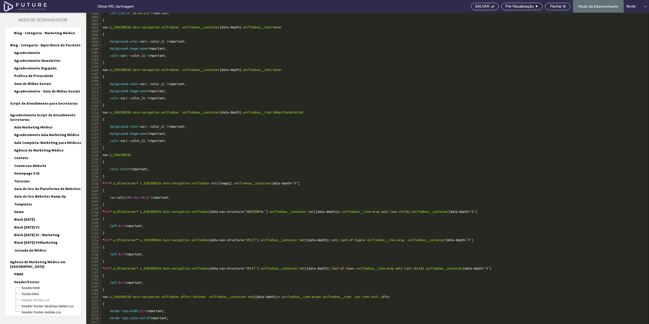
scroll to position [3924, 0]
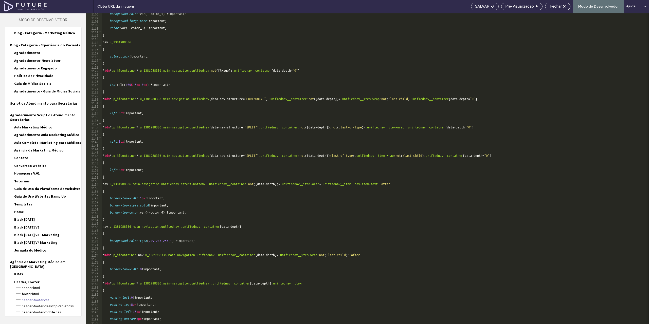
click at [106, 283] on div "background-color :var(--color_1) !important; background-image : none !important…" at bounding box center [374, 171] width 544 height 319
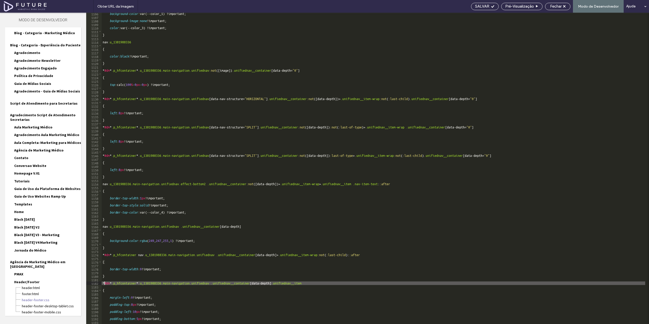
click at [118, 292] on div "background-color :var(--color_1) !important; background-image : none !important…" at bounding box center [374, 171] width 544 height 319
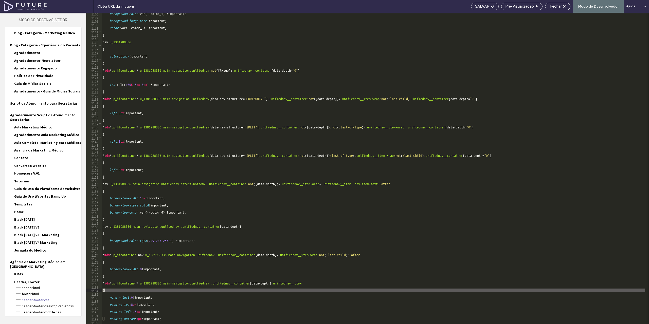
click at [113, 276] on div "background-color :var(--color_1) !important; background-image : none !important…" at bounding box center [374, 171] width 544 height 319
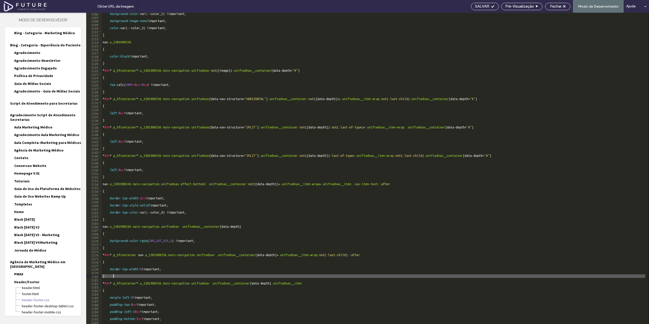
click at [103, 276] on div "background-color :var(--color_1) !important; background-image : none !important…" at bounding box center [374, 171] width 544 height 319
click at [104, 277] on div "background-color :var(--color_1) !important; background-image : none !important…" at bounding box center [374, 171] width 544 height 319
click at [106, 276] on div "background-color :var(--color_1) !important; background-image : none !important…" at bounding box center [374, 171] width 544 height 319
click at [120, 274] on div "background-color :var(--color_1) !important; background-image : none !important…" at bounding box center [374, 171] width 544 height 319
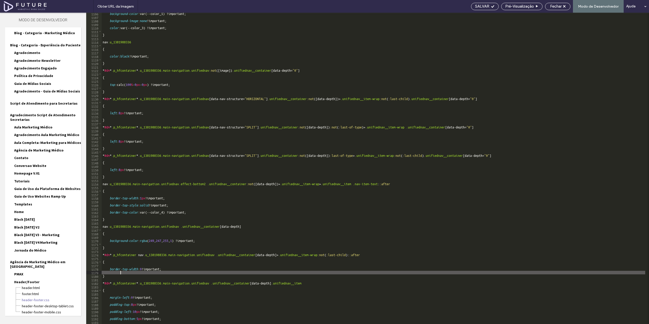
click at [120, 277] on div "background-color :var(--color_1) !important; background-image : none !important…" at bounding box center [374, 171] width 544 height 319
type textarea "**********"
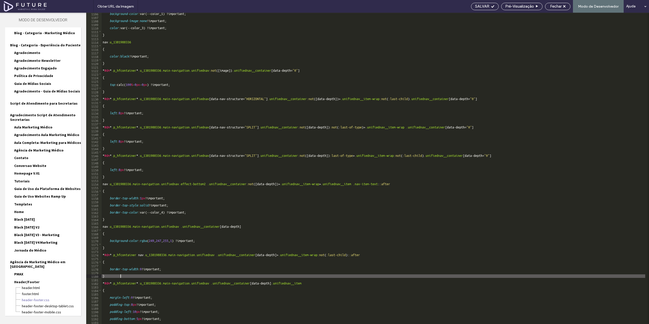
click at [120, 277] on div "background-color :var(--color_1) !important; background-image : none !important…" at bounding box center [374, 171] width 544 height 319
click at [141, 278] on div "background-color :var(--color_1) !important; background-image : none !important…" at bounding box center [374, 171] width 544 height 319
click at [188, 322] on div "background-color :var(--color_1) !important; background-image : none !important…" at bounding box center [374, 171] width 544 height 319
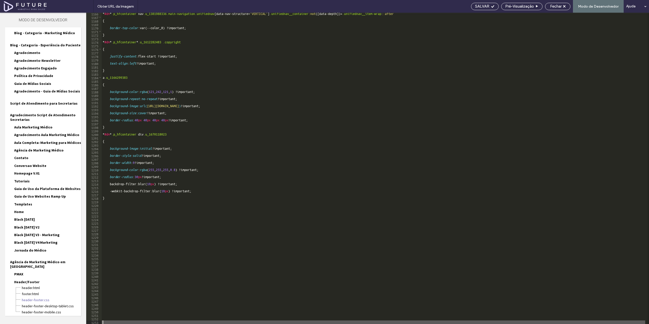
scroll to position [4137, 0]
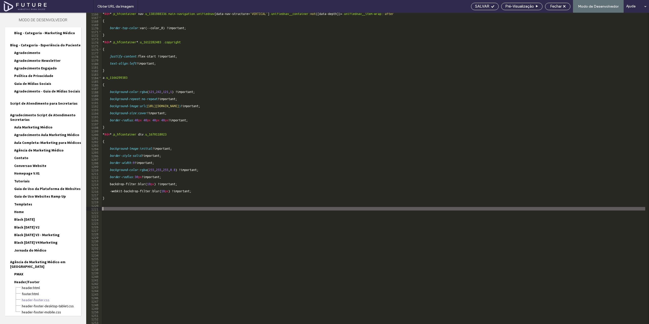
paste textarea "**********"
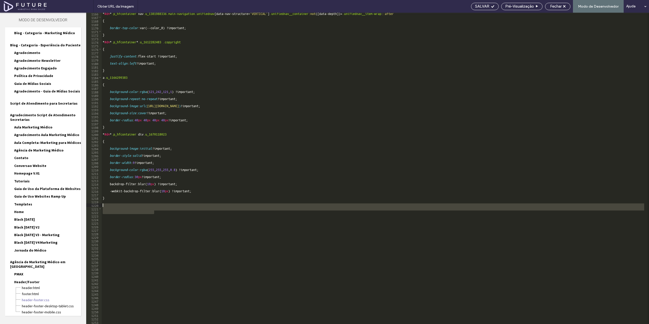
drag, startPoint x: 160, startPoint y: 211, endPoint x: 89, endPoint y: 206, distance: 71.7
click at [89, 206] on div "**********" at bounding box center [367, 169] width 563 height 312
type textarea "**********"
click at [161, 221] on div "* #dm * .p_hfcontainer nav .u_1381988336.main-navigation.unifiednav [ data-nav-…" at bounding box center [374, 171] width 544 height 319
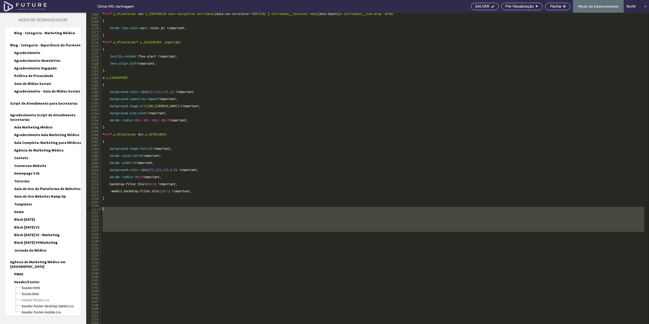
drag, startPoint x: 144, startPoint y: 218, endPoint x: 101, endPoint y: 207, distance: 44.3
click at [101, 207] on div "1166 1167 1168 1169 1170 1171 1172 1173 1174 1175 1176 1177 1178 1179 1180 1181…" at bounding box center [367, 169] width 563 height 312
type textarea "**********"
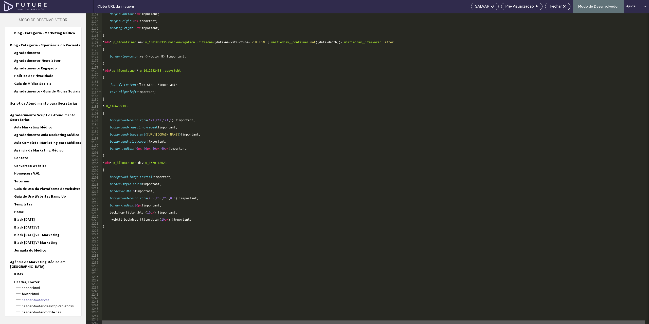
scroll to position [4122, 0]
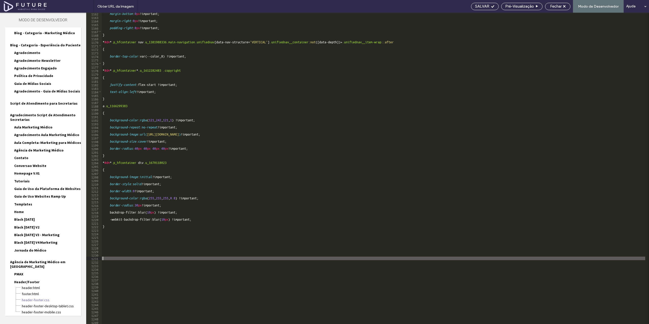
click at [161, 260] on div "margin-bottom : 0 px !important; margin-right : 0 px !important; padding-right …" at bounding box center [374, 171] width 544 height 319
paste textarea "**********"
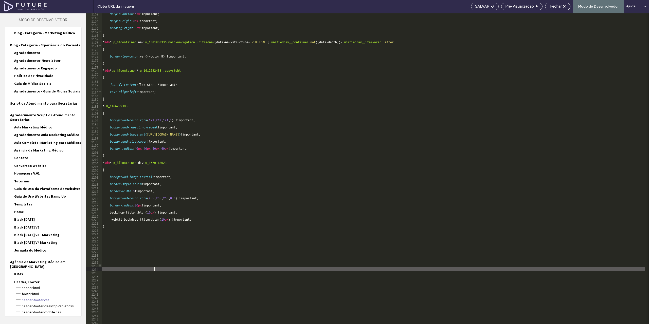
type textarea "**********"
click at [100, 266] on span "Toggle code folding, row 1233" at bounding box center [100, 266] width 3 height 4
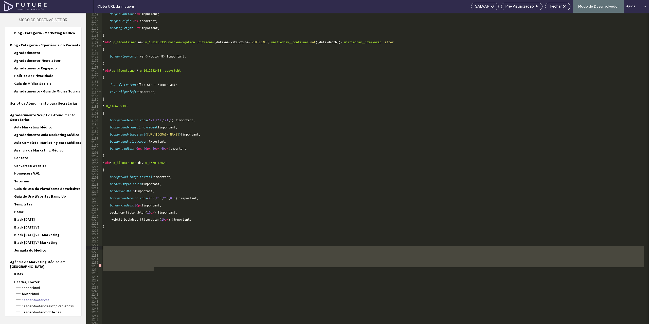
drag, startPoint x: 155, startPoint y: 267, endPoint x: 85, endPoint y: 248, distance: 72.5
click at [80, 247] on div "Tema Páginas Widgets Conteúdo Personalizar Venda on-line Blog App Store SEO e c…" at bounding box center [324, 169] width 649 height 312
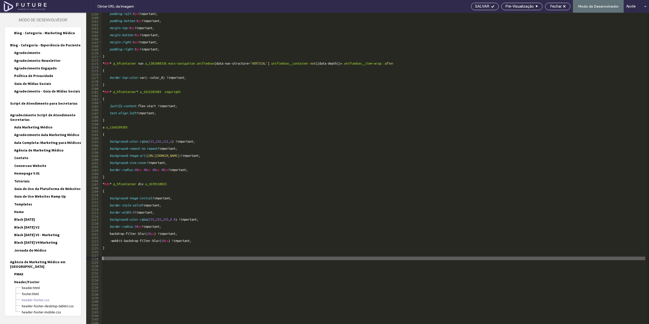
scroll to position [4112, 0]
type textarea "*"
click at [47, 286] on span "header.html" at bounding box center [52, 288] width 60 height 5
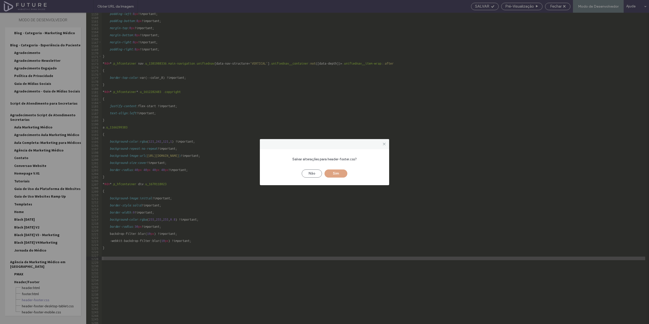
click at [315, 169] on div "Não Sim" at bounding box center [325, 171] width 114 height 13
click at [314, 171] on button "Não" at bounding box center [312, 174] width 20 height 8
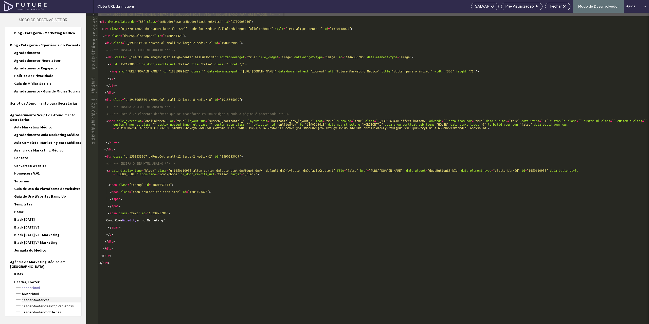
click at [39, 298] on span "header-footer.css" at bounding box center [52, 300] width 60 height 5
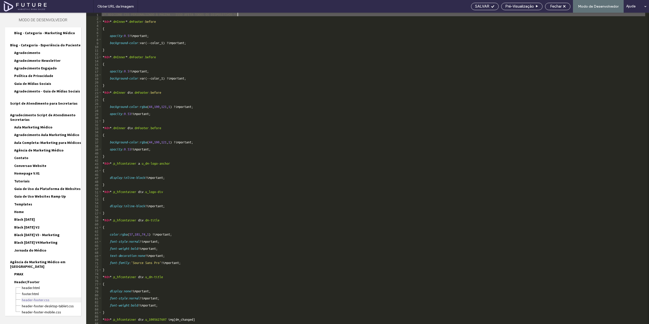
scroll to position [0, 0]
click at [136, 17] on div "/* ADICIONE CSS PERSONALIZADO À PÁGINA - ISSO AFETA TODOS OS DISPOSITIVOS */ * …" at bounding box center [374, 172] width 544 height 319
click at [256, 15] on div "/* ADICIONE CSS PERSONALIZADO À PÁGINA - ISSO AFETA TODOS OS DISPOSITIVOS */ * …" at bounding box center [374, 172] width 544 height 319
type textarea "**********"
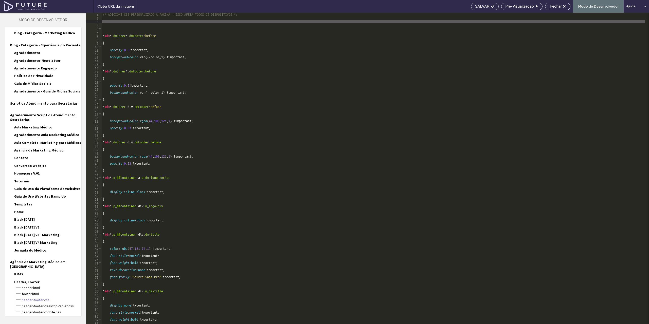
paste textarea "**********"
type textarea "**********"
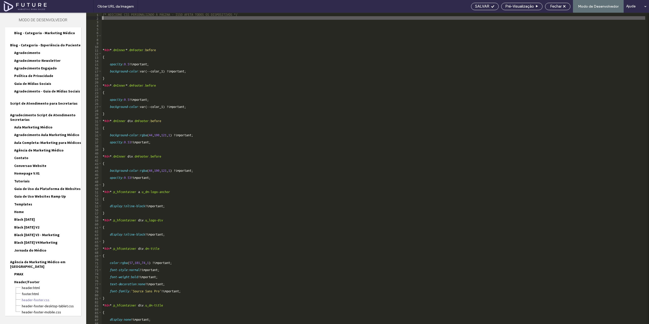
paste textarea "**********"
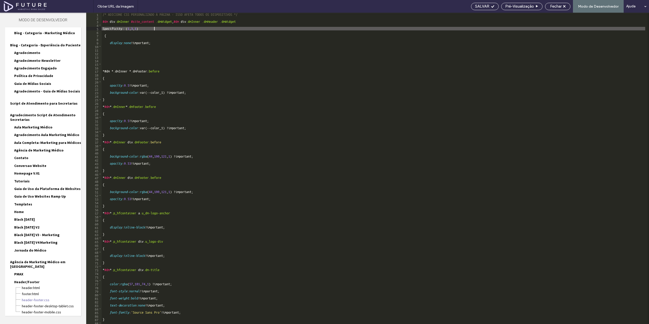
type textarea "**********"
drag, startPoint x: 163, startPoint y: 28, endPoint x: 82, endPoint y: 30, distance: 80.4
click at [82, 30] on div "Tema Páginas Widgets Conteúdo Personalizar Venda on-line Blog App Store SEO e c…" at bounding box center [324, 169] width 649 height 312
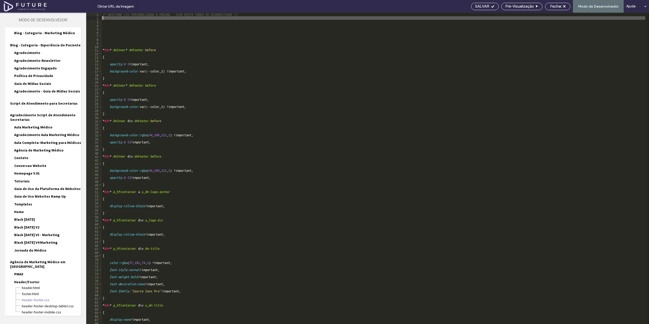
paste textarea "**********"
type textarea "**********"
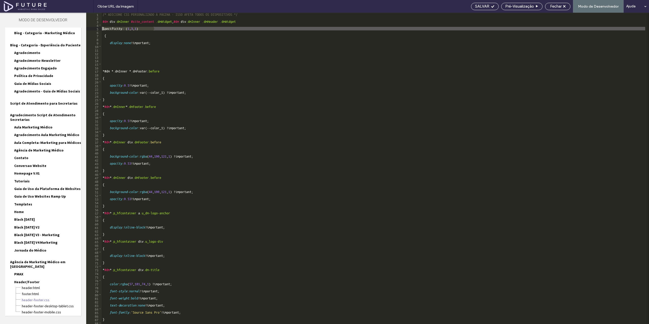
drag, startPoint x: 152, startPoint y: 29, endPoint x: 95, endPoint y: 28, distance: 57.1
click at [96, 28] on div "**********" at bounding box center [367, 169] width 563 height 312
type textarea "**********"
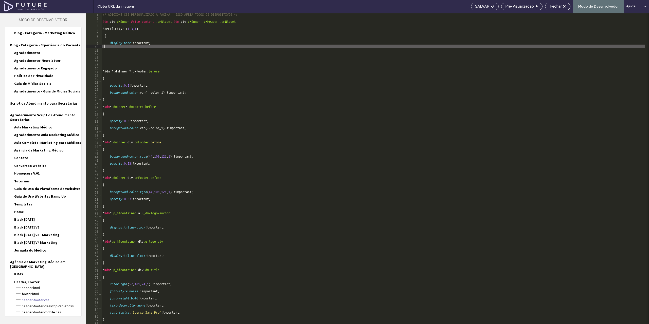
type textarea "**"
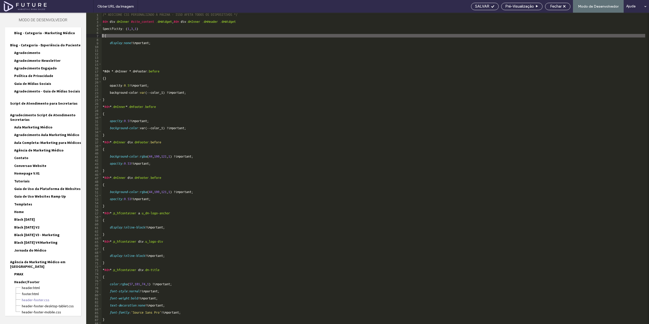
drag, startPoint x: 107, startPoint y: 35, endPoint x: 114, endPoint y: 37, distance: 7.3
click at [116, 36] on div "/* ADICIONE CSS PERSONALIZADO À PÁGINA - ISSO AFETA TODOS OS DISPOSITIVOS */ #d…" at bounding box center [374, 172] width 544 height 319
drag, startPoint x: 109, startPoint y: 36, endPoint x: 95, endPoint y: 34, distance: 14.3
click at [95, 34] on div "1 2 3 4 5 6 7 8 9 10 11 12 13 14 15 16 17 18 19 20 21 22 23 24 25 26 27 28 29 3…" at bounding box center [367, 169] width 563 height 312
click at [491, 5] on div "SALVAR" at bounding box center [484, 6] width 27 height 5
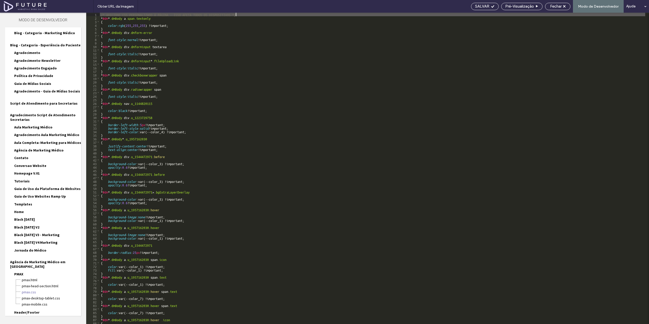
click at [238, 14] on div "/* ADICIONE CSS PERSONALIZADO À PÁGINA - ISSO AFETA TODOS OS DISPOSITIVOS */ * …" at bounding box center [416, 172] width 632 height 319
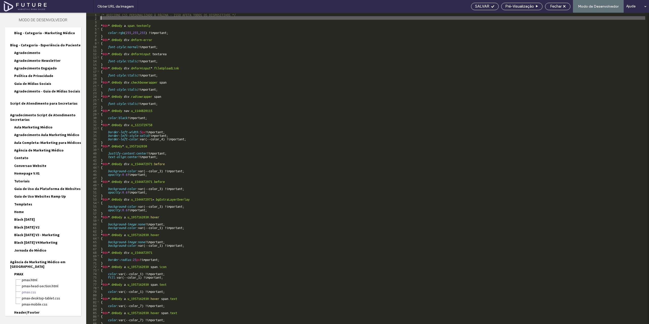
click at [126, 19] on div "/* ADICIONE CSS PERSONALIZADO À PÁGINA - ISSO AFETA TODOS OS DISPOSITIVOS */ * …" at bounding box center [416, 172] width 632 height 319
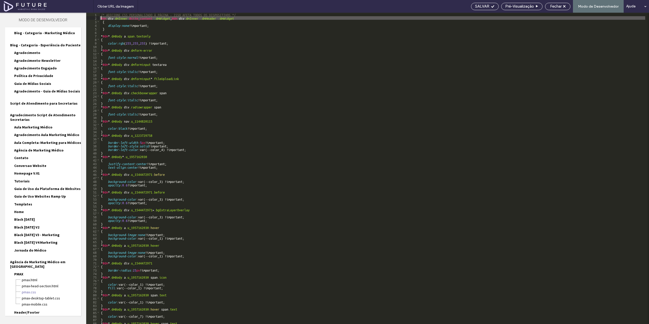
click at [101, 18] on div "/* ADICIONE CSS PERSONALIZADO À PÁGINA - ISSO AFETA TODOS OS DISPOSITIVOS */ #d…" at bounding box center [416, 172] width 632 height 319
type textarea "**"
click at [486, 5] on span "SALVAR" at bounding box center [482, 6] width 14 height 5
click at [517, 5] on span "Pré-Visualizaçāo" at bounding box center [519, 6] width 29 height 5
click at [561, 6] on span "Fechar" at bounding box center [555, 6] width 11 height 5
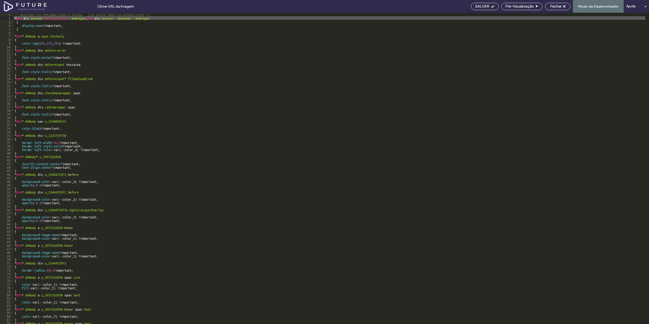
scroll to position [409, 0]
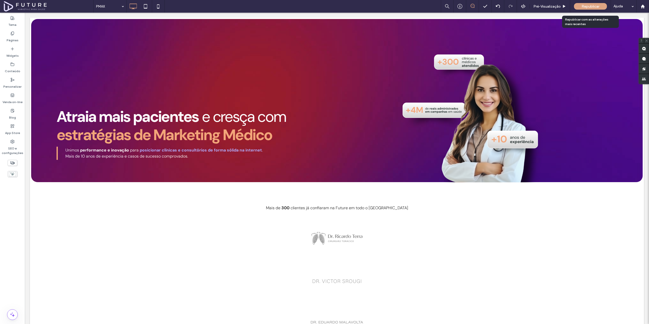
click at [587, 5] on span "Republicar" at bounding box center [591, 6] width 18 height 4
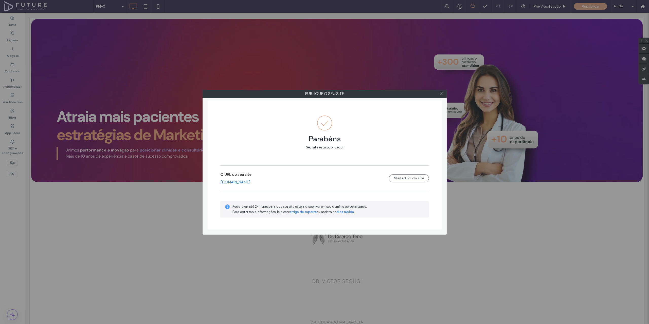
click at [441, 94] on use at bounding box center [441, 94] width 3 height 3
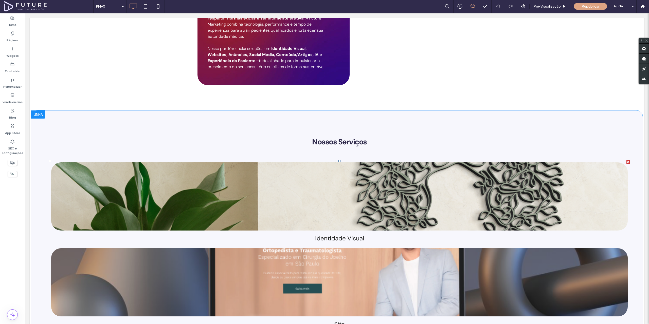
scroll to position [1014, 0]
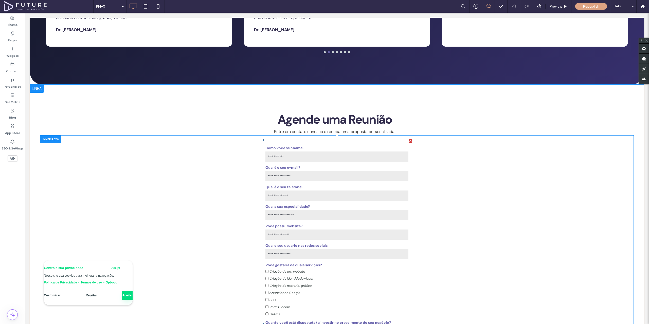
scroll to position [1344, 0]
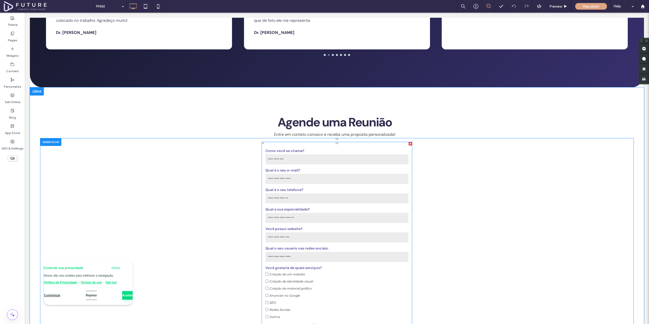
click at [380, 142] on form "Como você se chama? Qual é o seu e-mail? Qual é o seu telefone? Qual a sua espe…" at bounding box center [337, 327] width 151 height 370
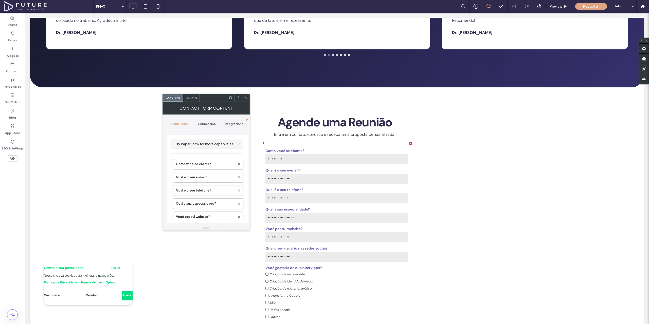
click at [193, 99] on span "Design" at bounding box center [191, 98] width 11 height 4
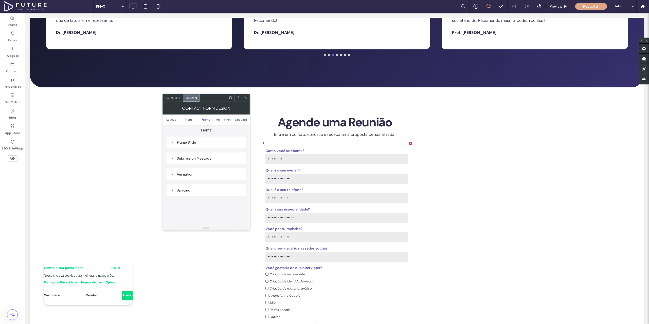
scroll to position [152, 0]
click at [180, 179] on div "Spacing" at bounding box center [206, 178] width 71 height 4
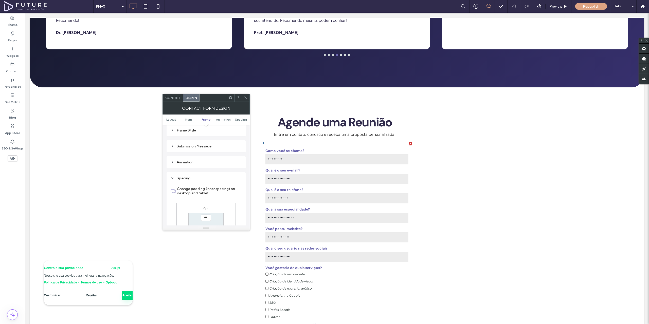
click at [182, 176] on div "Spacing" at bounding box center [206, 178] width 71 height 7
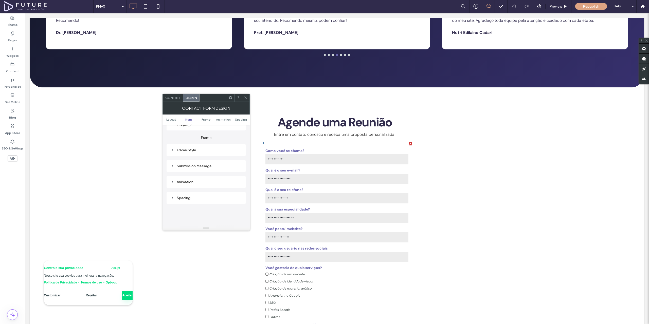
scroll to position [127, 0]
click at [189, 158] on div "Frame Style" at bounding box center [206, 155] width 71 height 7
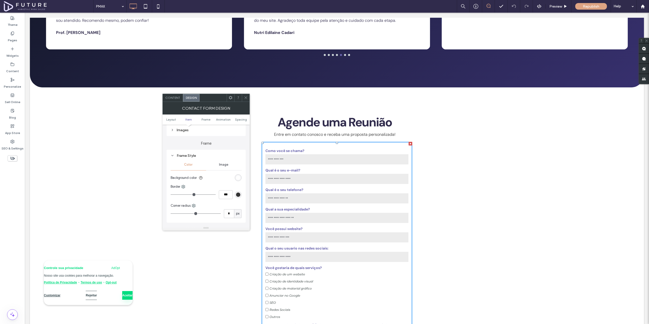
click at [239, 179] on div "rgba(255, 255, 255, 0.85)" at bounding box center [238, 178] width 4 height 4
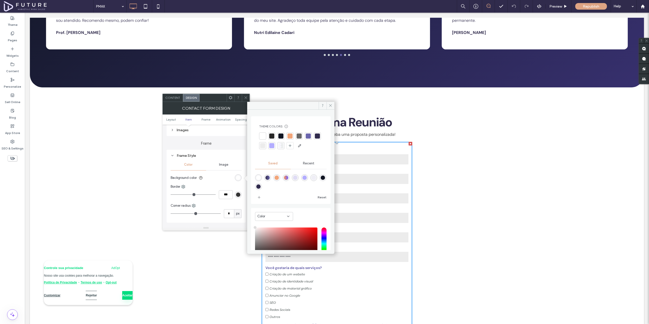
click at [316, 178] on div "rgba(224,221,245,0.25)" at bounding box center [314, 178] width 4 height 4
type input "*******"
type input "**"
type input "***"
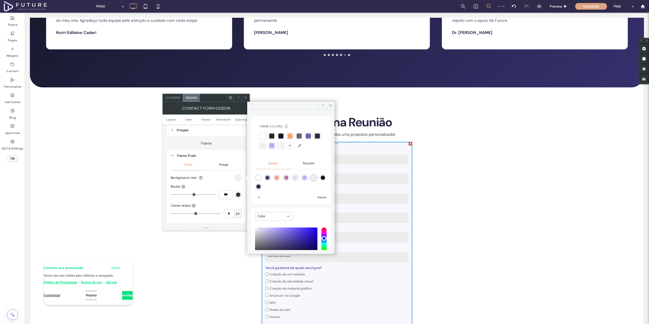
click at [258, 178] on div "rgba(255,255,255,1)" at bounding box center [258, 178] width 4 height 4
type input "*******"
type input "***"
type input "****"
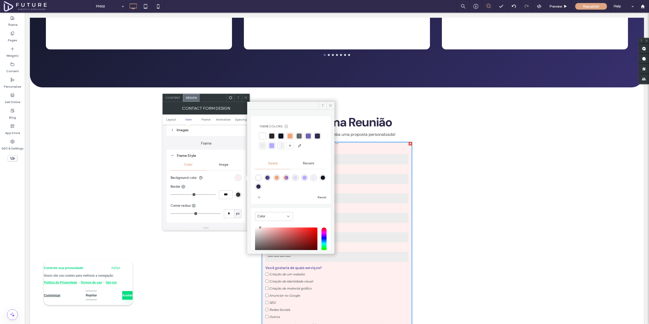
drag, startPoint x: 256, startPoint y: 228, endPoint x: 257, endPoint y: 209, distance: 18.8
click at [258, 217] on div "Color HEX ******* Opacity ****" at bounding box center [291, 250] width 80 height 84
click at [268, 177] on div "linear-gradient(90deg,rgba(48,43,76,1) 0%,rgba(106,101,173,1) 100%)" at bounding box center [268, 178] width 4 height 4
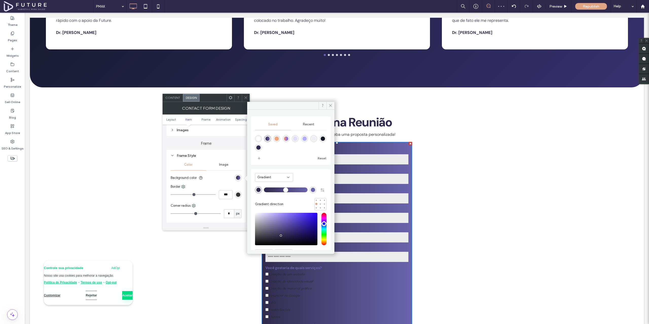
click at [307, 139] on div "rgba(179,173,255,1)" at bounding box center [305, 139] width 4 height 4
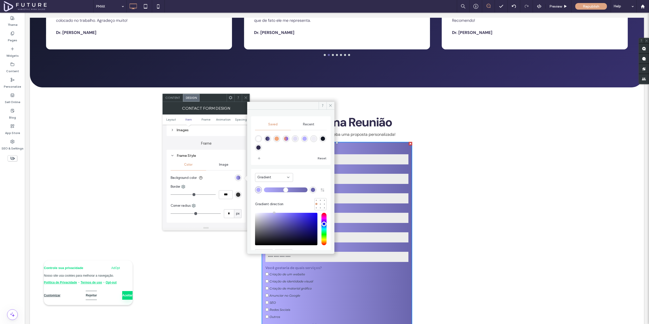
click at [259, 138] on div "rgba(255,255,255,1)" at bounding box center [258, 139] width 4 height 4
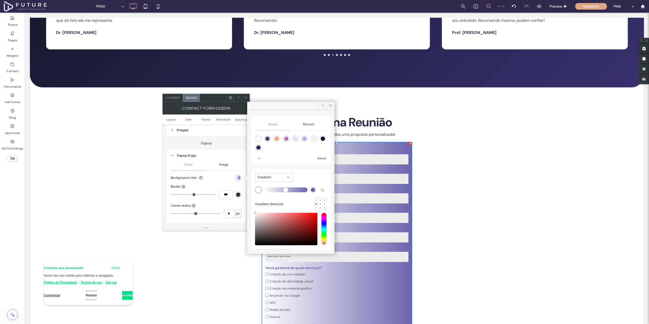
click at [287, 175] on div "Gradient" at bounding box center [274, 177] width 38 height 9
click at [265, 186] on span "Color" at bounding box center [261, 186] width 8 height 5
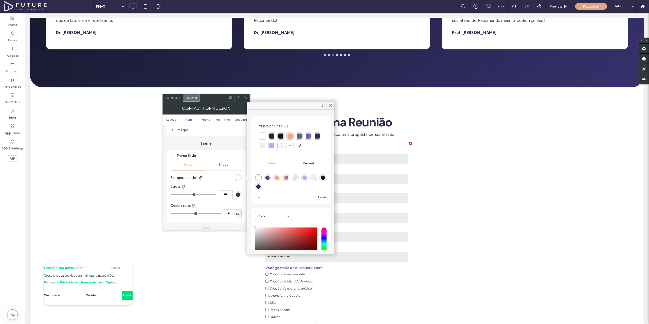
click at [307, 177] on div "rgba(179,173,255,1)" at bounding box center [305, 178] width 4 height 4
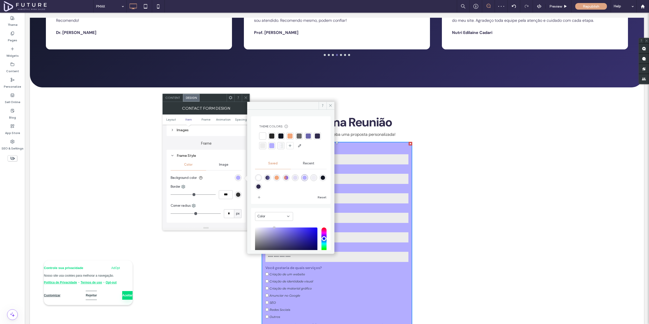
click at [316, 177] on div "rgba(224,221,245,0.25)" at bounding box center [314, 178] width 4 height 4
type input "*******"
type input "**"
type input "***"
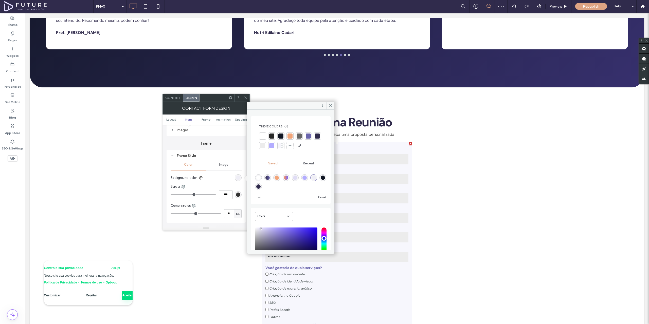
click at [468, 144] on div "Formulário Website | PMAX Como você se chama? Qual é o seu e-mail? Qual é o seu…" at bounding box center [337, 327] width 304 height 370
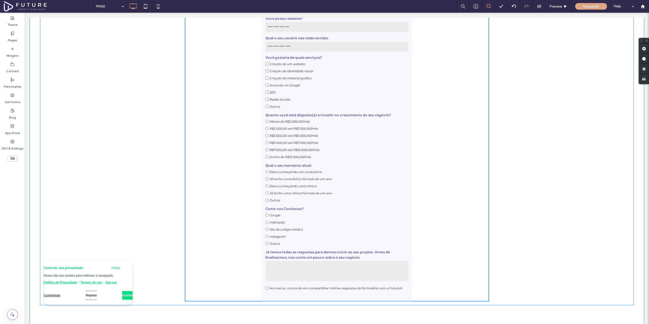
scroll to position [1555, 0]
click at [391, 233] on label "Instagram" at bounding box center [337, 236] width 143 height 7
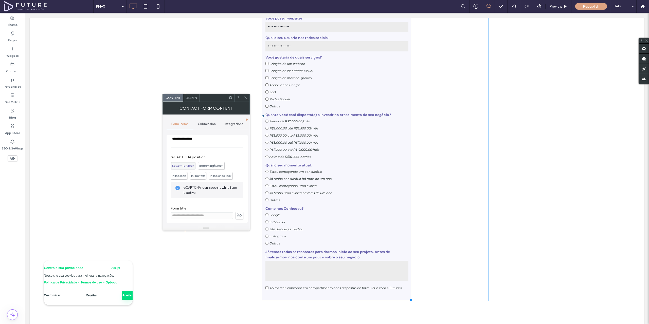
scroll to position [208, 0]
click at [222, 172] on span "Inline checkbox" at bounding box center [220, 174] width 21 height 4
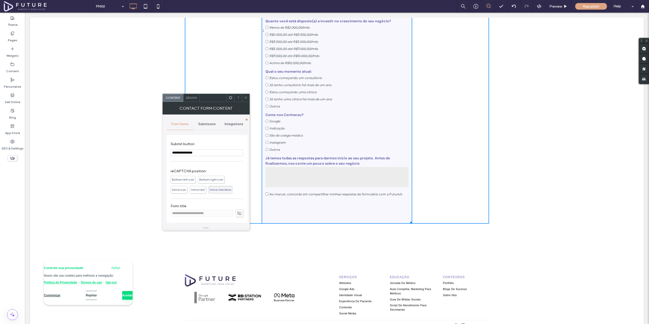
scroll to position [1637, 0]
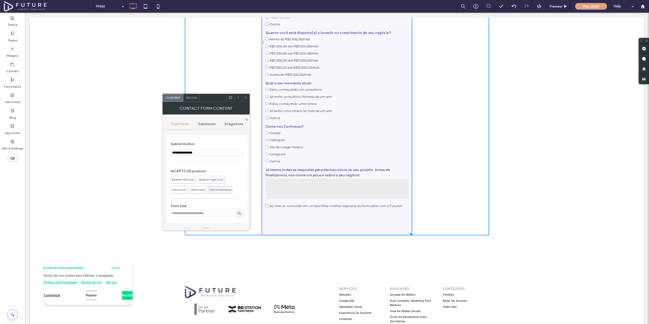
click at [198, 190] on span "Inline text" at bounding box center [198, 190] width 14 height 4
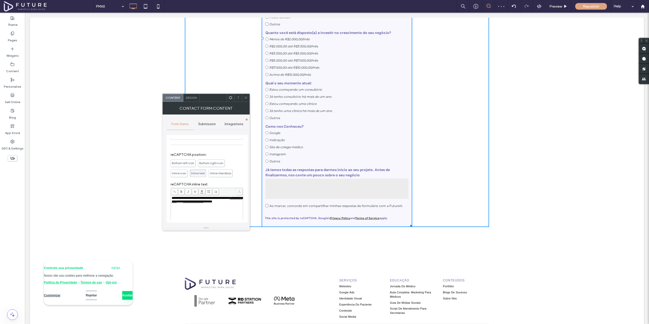
click at [183, 174] on span "Inline icon" at bounding box center [179, 173] width 14 height 4
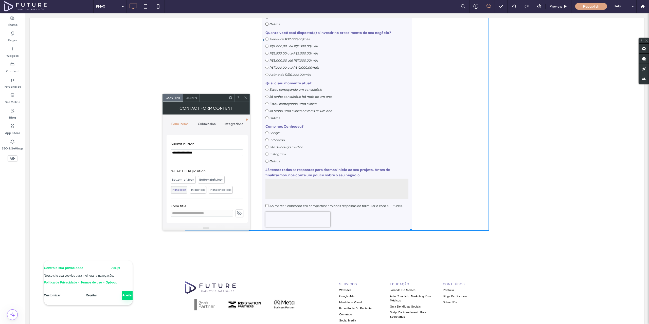
click at [222, 190] on span "Inline checkbox" at bounding box center [220, 190] width 21 height 4
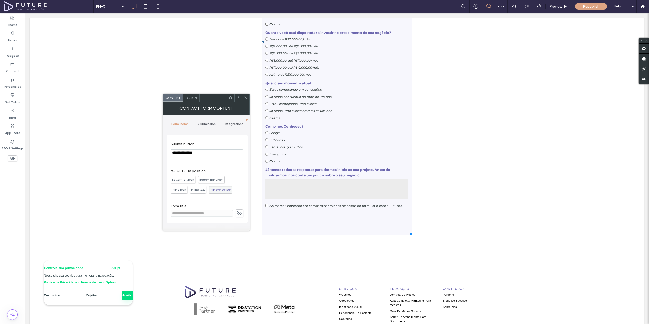
click at [244, 98] on icon at bounding box center [246, 98] width 4 height 4
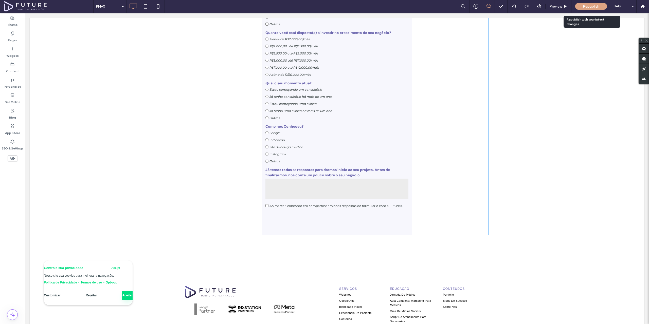
click at [593, 5] on span "Republish" at bounding box center [591, 6] width 16 height 4
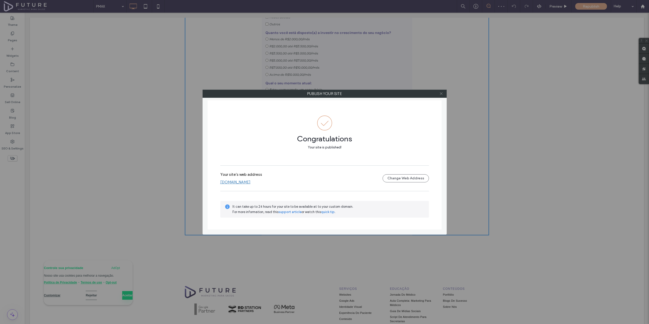
click at [443, 96] on span at bounding box center [441, 94] width 4 height 8
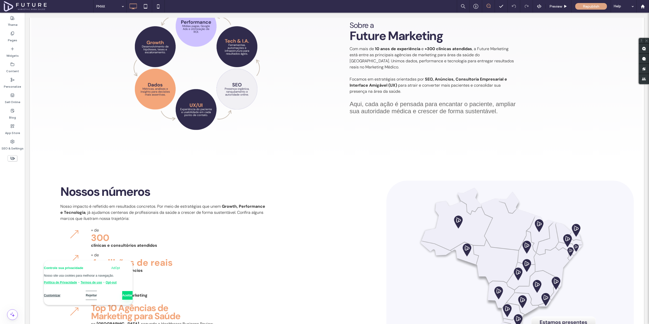
scroll to position [0, 0]
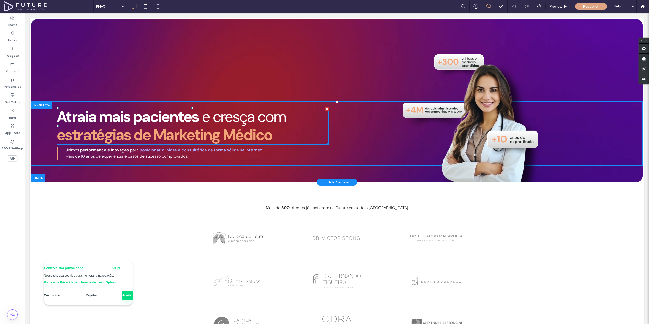
drag, startPoint x: 150, startPoint y: 283, endPoint x: 148, endPoint y: 131, distance: 151.9
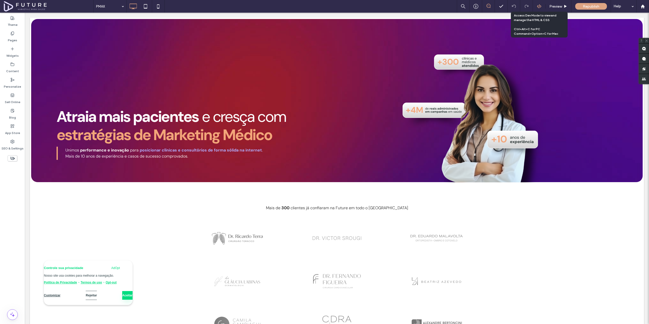
click at [539, 4] on icon at bounding box center [539, 6] width 5 height 5
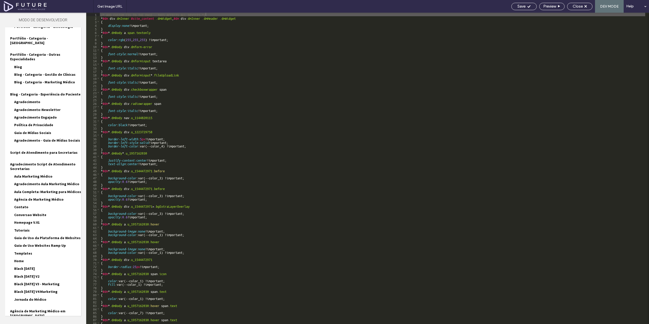
scroll to position [421, 0]
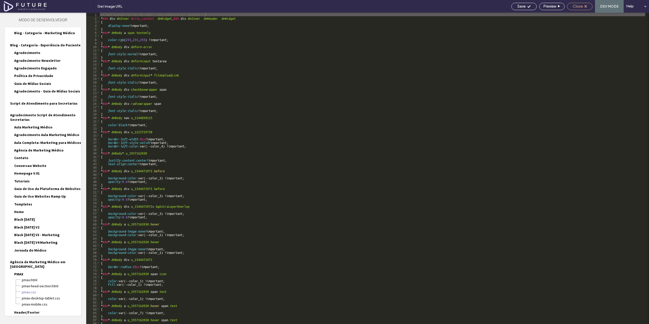
click at [581, 8] on span "Close" at bounding box center [578, 6] width 10 height 5
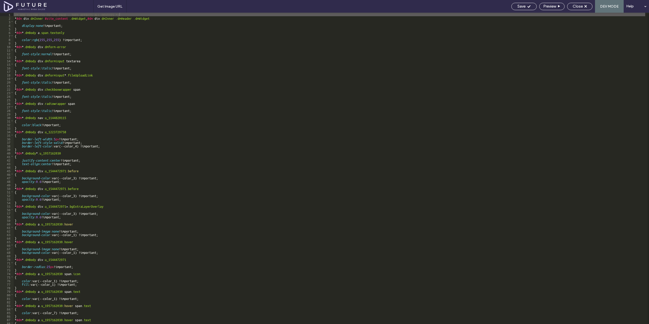
scroll to position [409, 0]
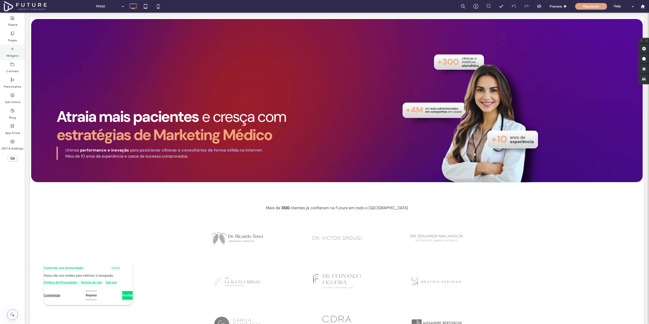
click at [15, 51] on div "Widgets" at bounding box center [12, 52] width 25 height 15
click at [15, 38] on label "Pages" at bounding box center [12, 39] width 9 height 7
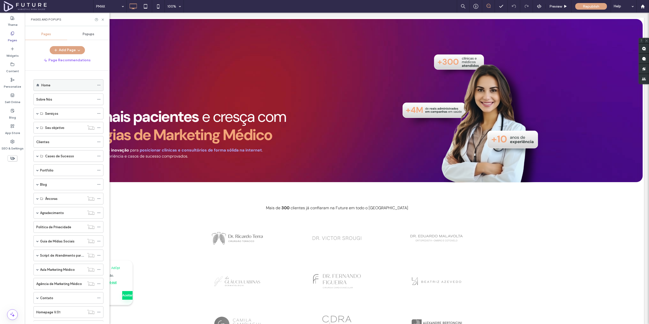
click at [62, 84] on div "Home" at bounding box center [67, 85] width 53 height 5
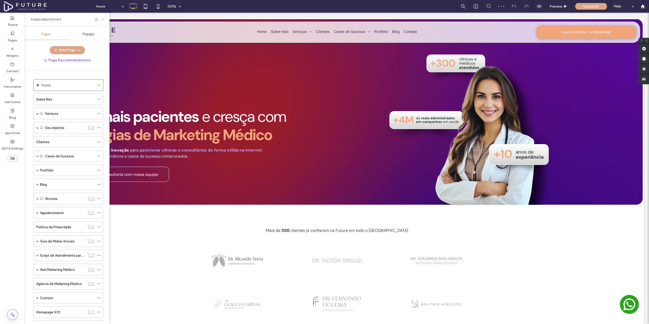
click at [102, 20] on use at bounding box center [103, 20] width 2 height 2
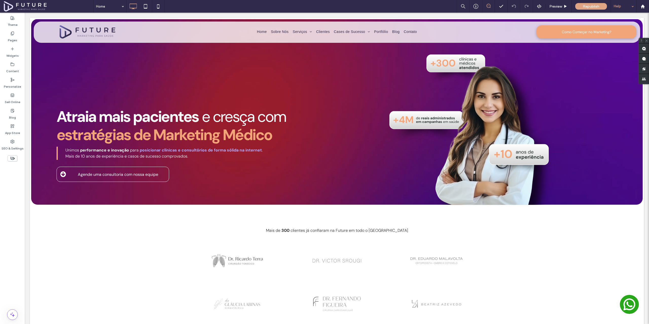
click at [633, 7] on div "Help" at bounding box center [623, 6] width 25 height 13
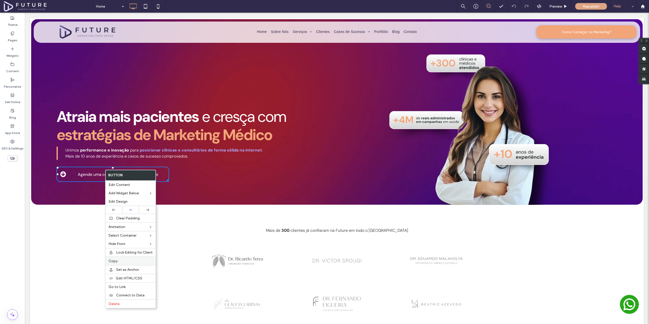
click at [116, 261] on span "Copy" at bounding box center [113, 261] width 9 height 4
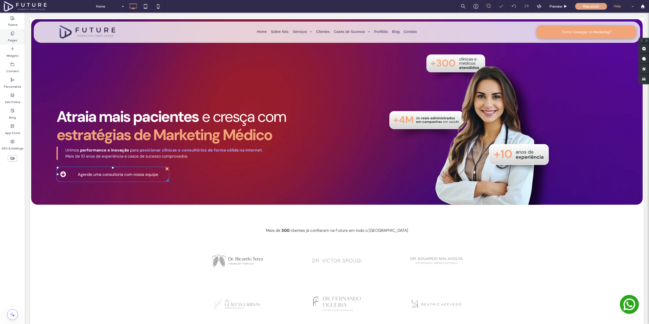
click at [14, 35] on div "Pages" at bounding box center [12, 36] width 25 height 15
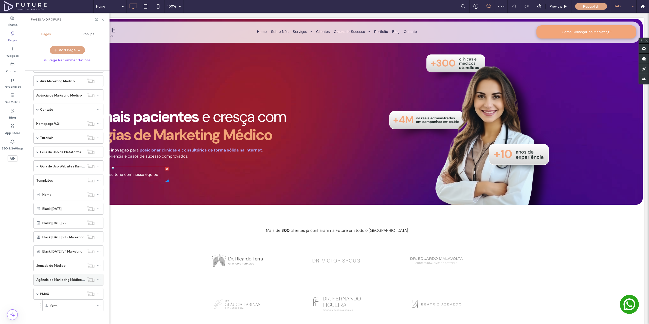
scroll to position [191, 0]
click at [50, 293] on div "PMAX" at bounding box center [62, 291] width 45 height 5
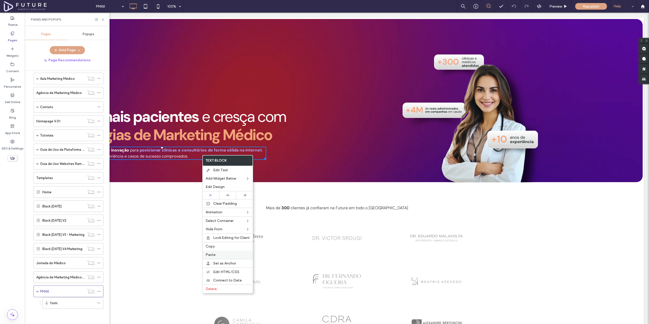
click at [214, 255] on span "Paste" at bounding box center [211, 255] width 10 height 4
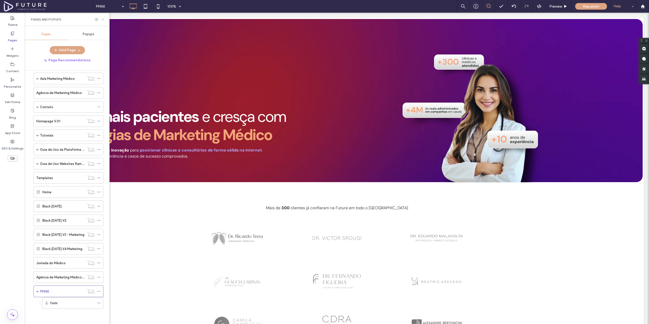
click at [103, 19] on icon at bounding box center [103, 20] width 4 height 4
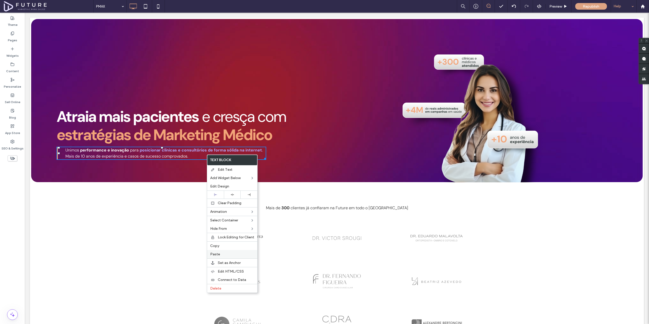
click at [221, 253] on label "Paste" at bounding box center [232, 254] width 44 height 4
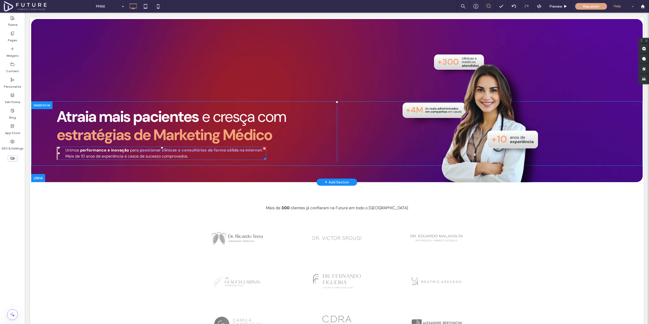
click at [186, 158] on span ". Mais de 10 anos de experiência e casos de sucesso comprovados." at bounding box center [163, 153] width 197 height 11
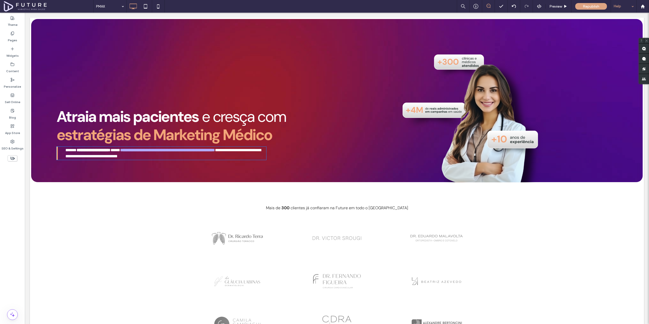
type input "*******"
type input "**"
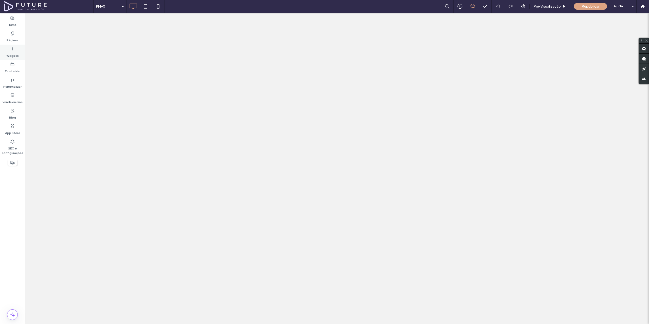
click at [12, 51] on label "Widgets" at bounding box center [12, 54] width 12 height 7
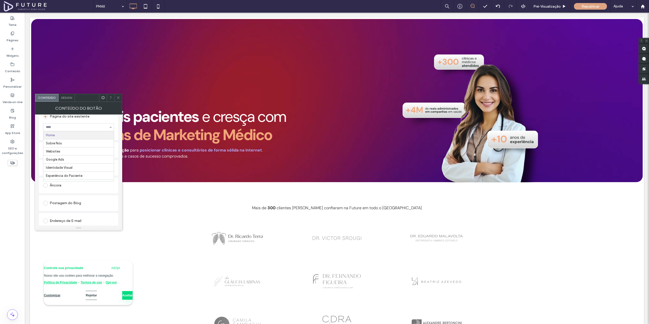
scroll to position [52, 0]
click at [118, 196] on div "**********" at bounding box center [78, 170] width 87 height 111
click at [52, 148] on div "Âncora" at bounding box center [78, 147] width 71 height 8
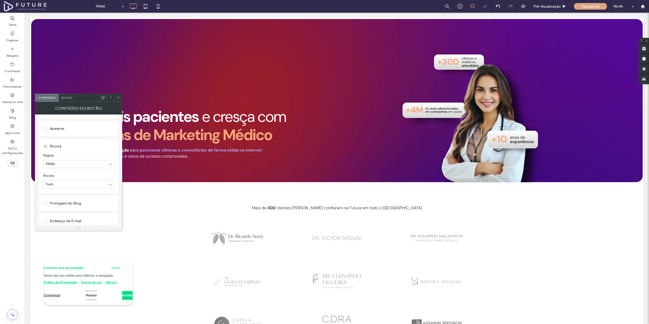
click at [55, 192] on div "Âncora Página: PMAX Âncora: form" at bounding box center [78, 166] width 79 height 55
click at [66, 98] on span "Design" at bounding box center [66, 98] width 11 height 4
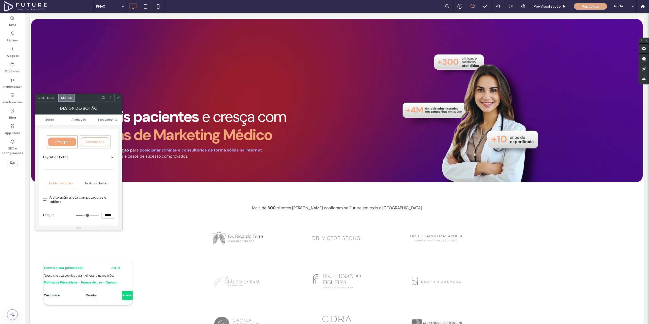
click at [118, 97] on icon at bounding box center [118, 98] width 4 height 4
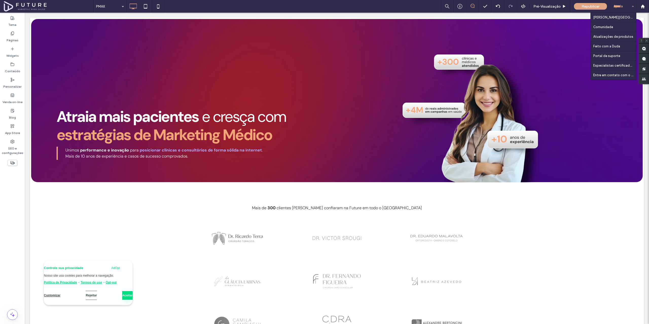
click at [625, 6] on div "Ajuda" at bounding box center [623, 6] width 25 height 13
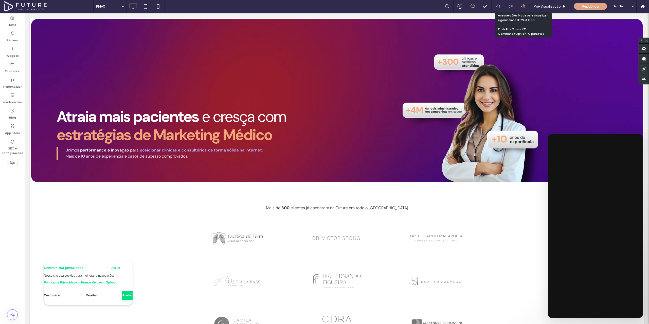
click at [523, 5] on use at bounding box center [523, 6] width 4 height 4
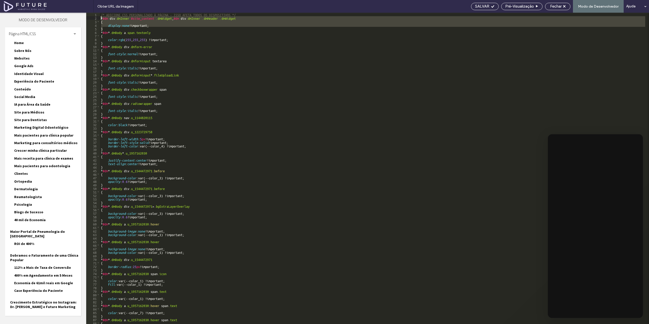
drag, startPoint x: 130, startPoint y: 29, endPoint x: 98, endPoint y: 17, distance: 33.5
click at [98, 17] on div "** 1 2 3 4 5 6 7 8 9 10 11 12 13 14 15 16 17 18 19 20 21 22 23 24 25 26 27 28 2…" at bounding box center [367, 169] width 563 height 312
click at [556, 6] on span "Fechar" at bounding box center [555, 6] width 11 height 5
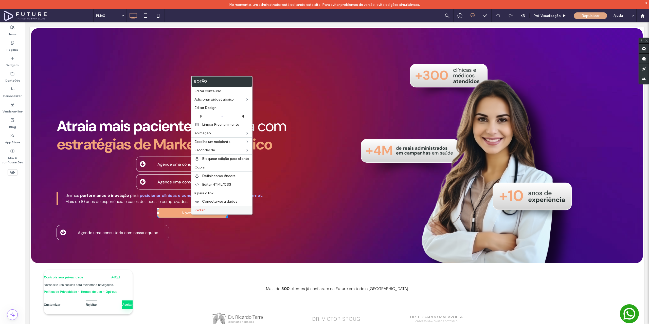
click at [201, 210] on span "Excluir" at bounding box center [199, 210] width 10 height 4
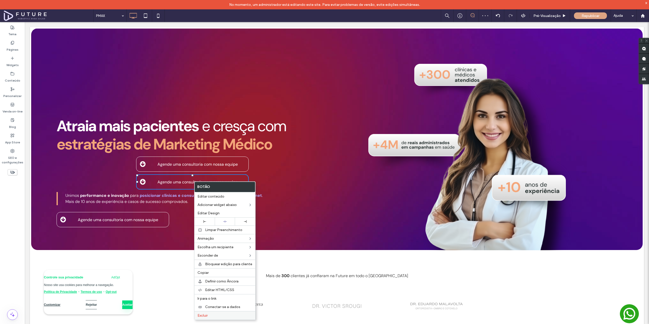
click at [215, 314] on label "Excluir" at bounding box center [225, 316] width 55 height 4
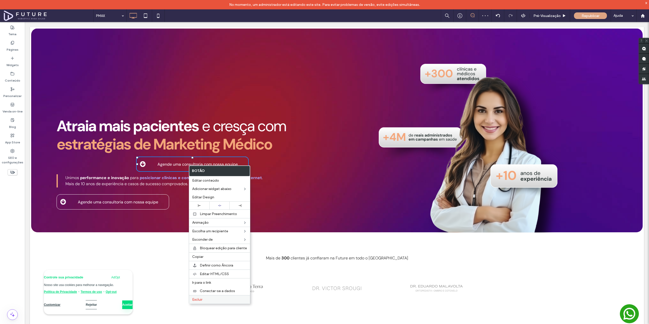
click at [210, 300] on label "Excluir" at bounding box center [219, 300] width 55 height 4
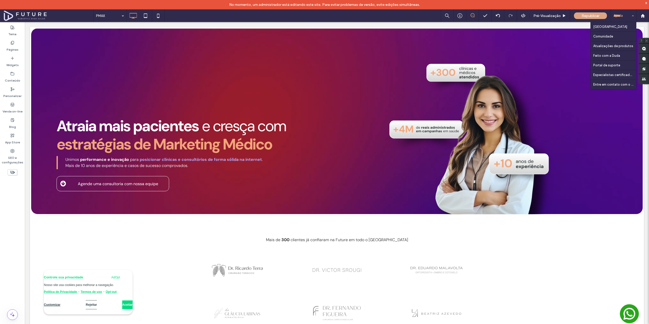
click at [627, 15] on div "Ajuda" at bounding box center [623, 15] width 25 height 13
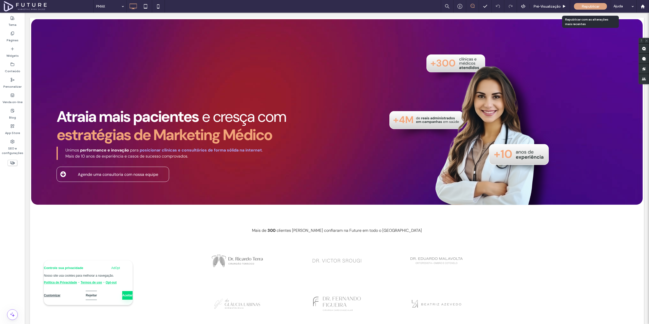
click at [594, 5] on span "Republicar" at bounding box center [591, 6] width 18 height 4
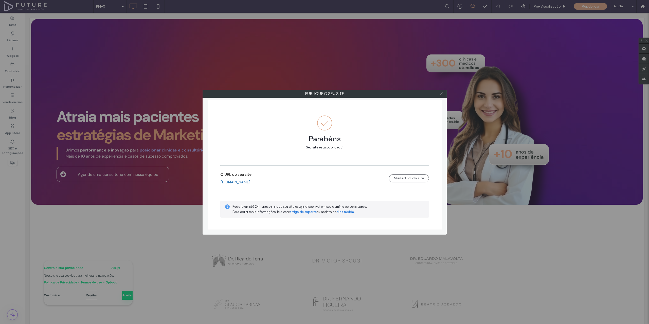
click at [441, 95] on icon at bounding box center [441, 94] width 4 height 4
